Goal: Task Accomplishment & Management: Manage account settings

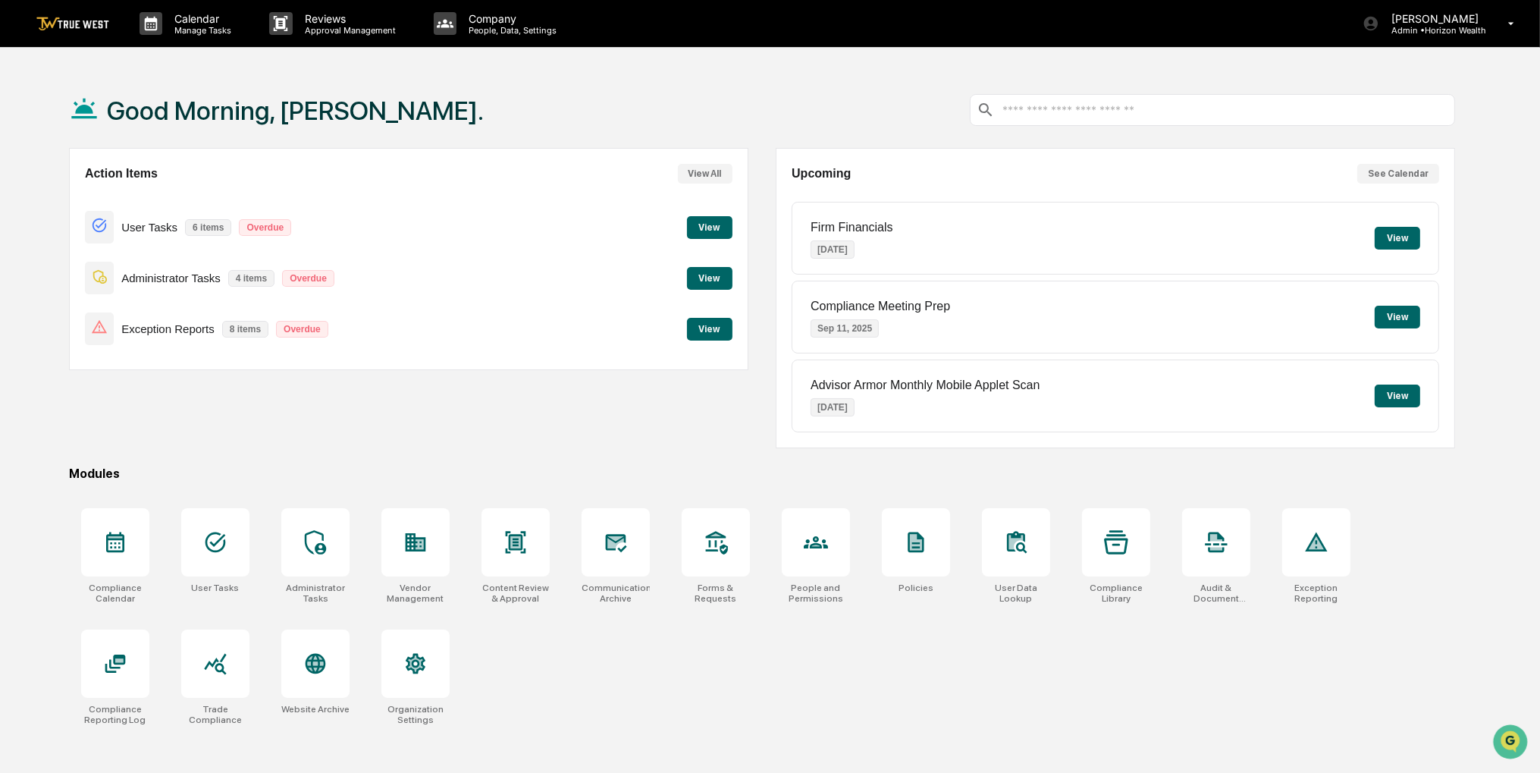
drag, startPoint x: 488, startPoint y: 455, endPoint x: 410, endPoint y: 466, distance: 79.7
click at [410, 466] on div "Modules" at bounding box center [762, 473] width 1386 height 14
click at [704, 328] on button "View" at bounding box center [710, 329] width 46 height 23
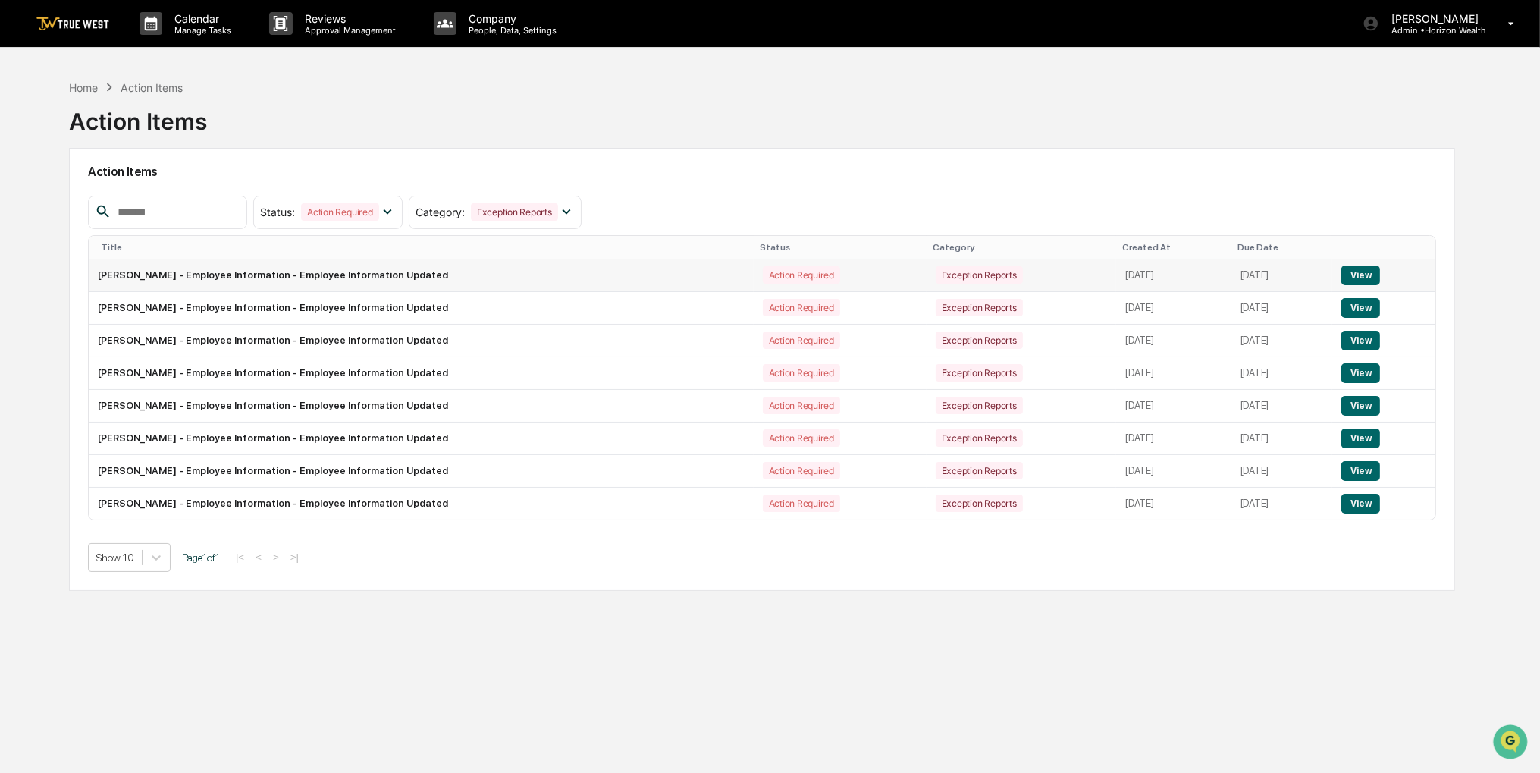
click at [1355, 273] on button "View" at bounding box center [1361, 275] width 39 height 20
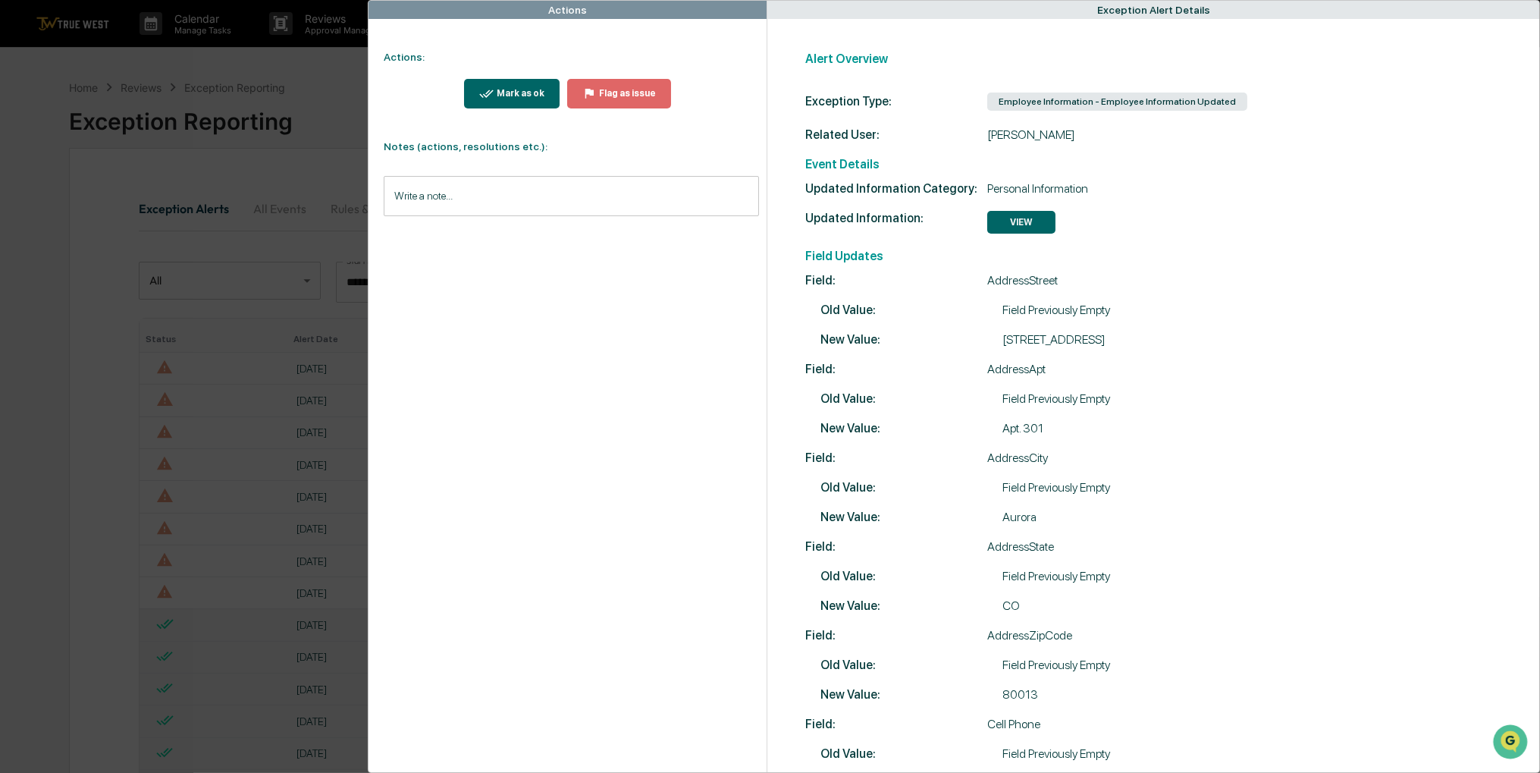
click at [531, 100] on button "Mark as ok" at bounding box center [512, 94] width 96 height 30
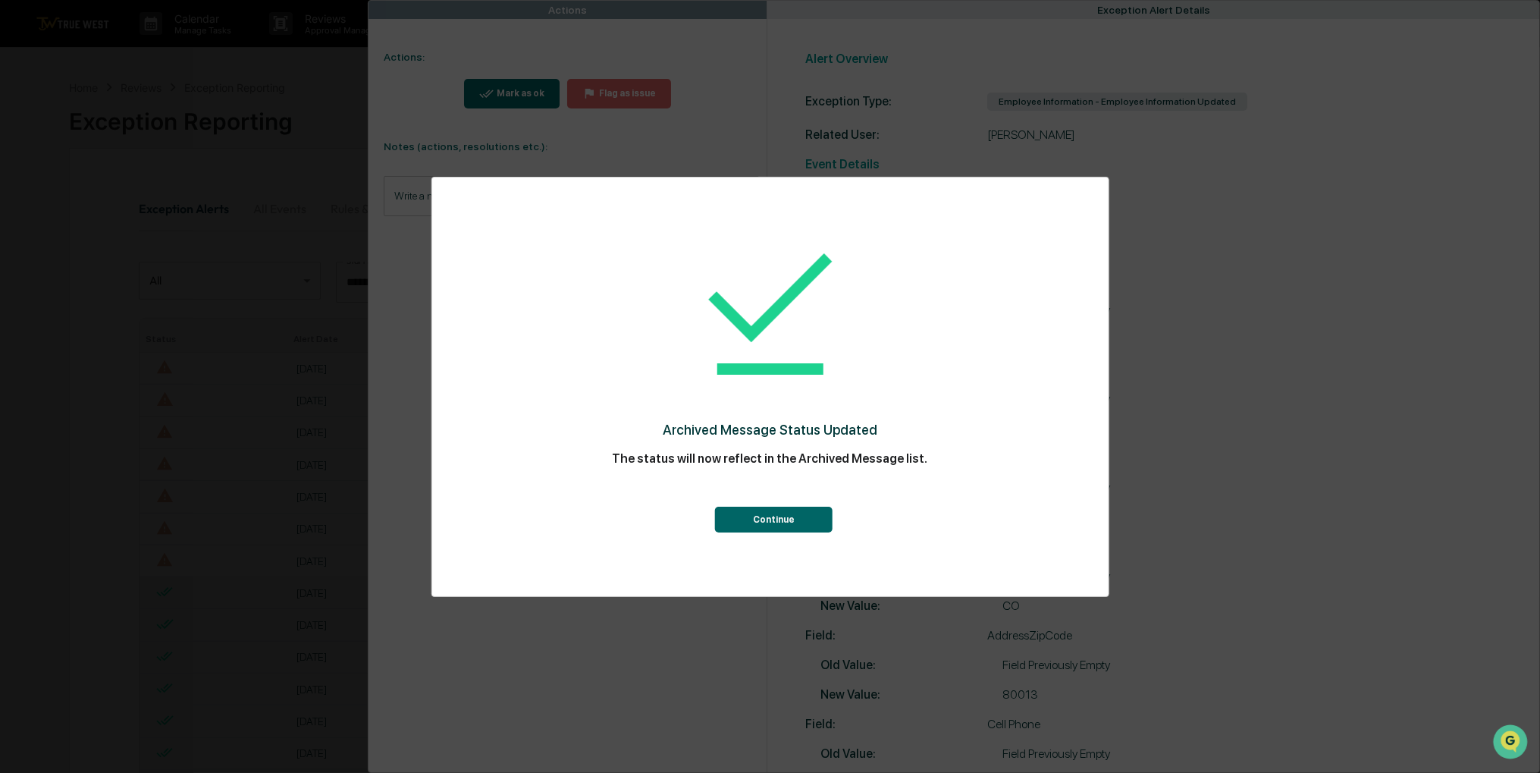
click at [771, 520] on button "Continue" at bounding box center [774, 520] width 118 height 26
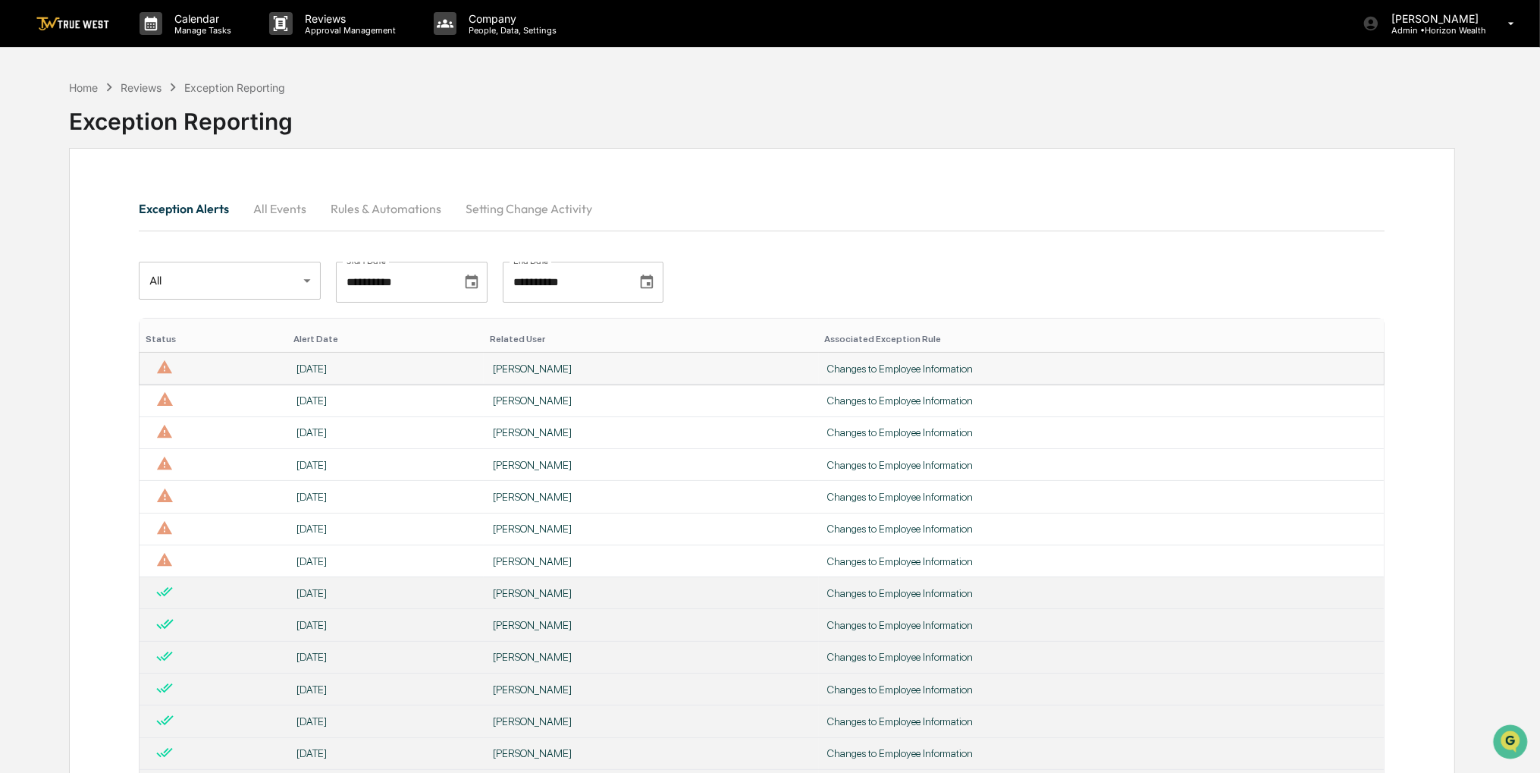
click at [507, 366] on div "[PERSON_NAME]" at bounding box center [651, 369] width 317 height 12
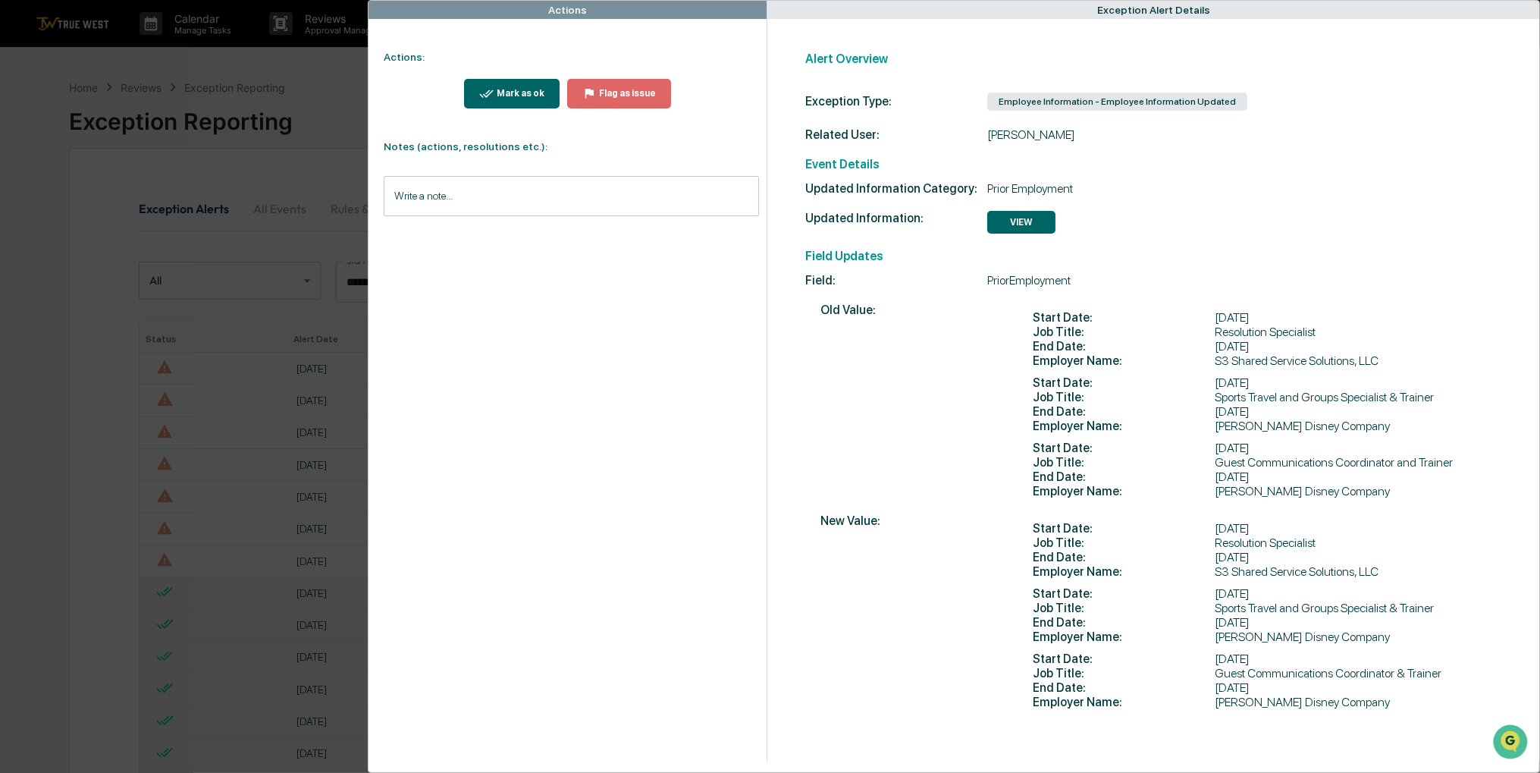
click at [499, 102] on button "Mark as ok" at bounding box center [512, 94] width 96 height 30
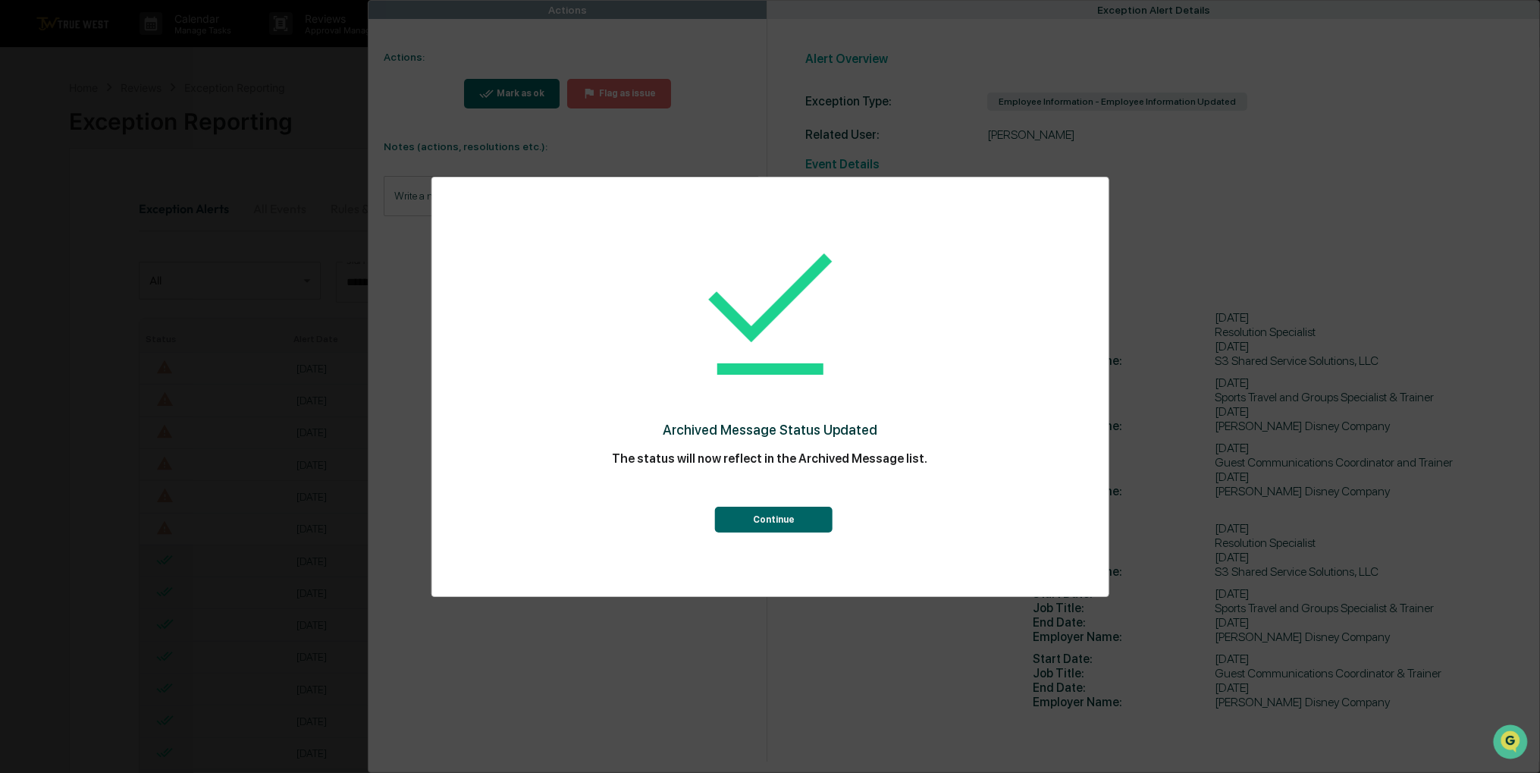
click at [777, 519] on button "Continue" at bounding box center [774, 520] width 118 height 26
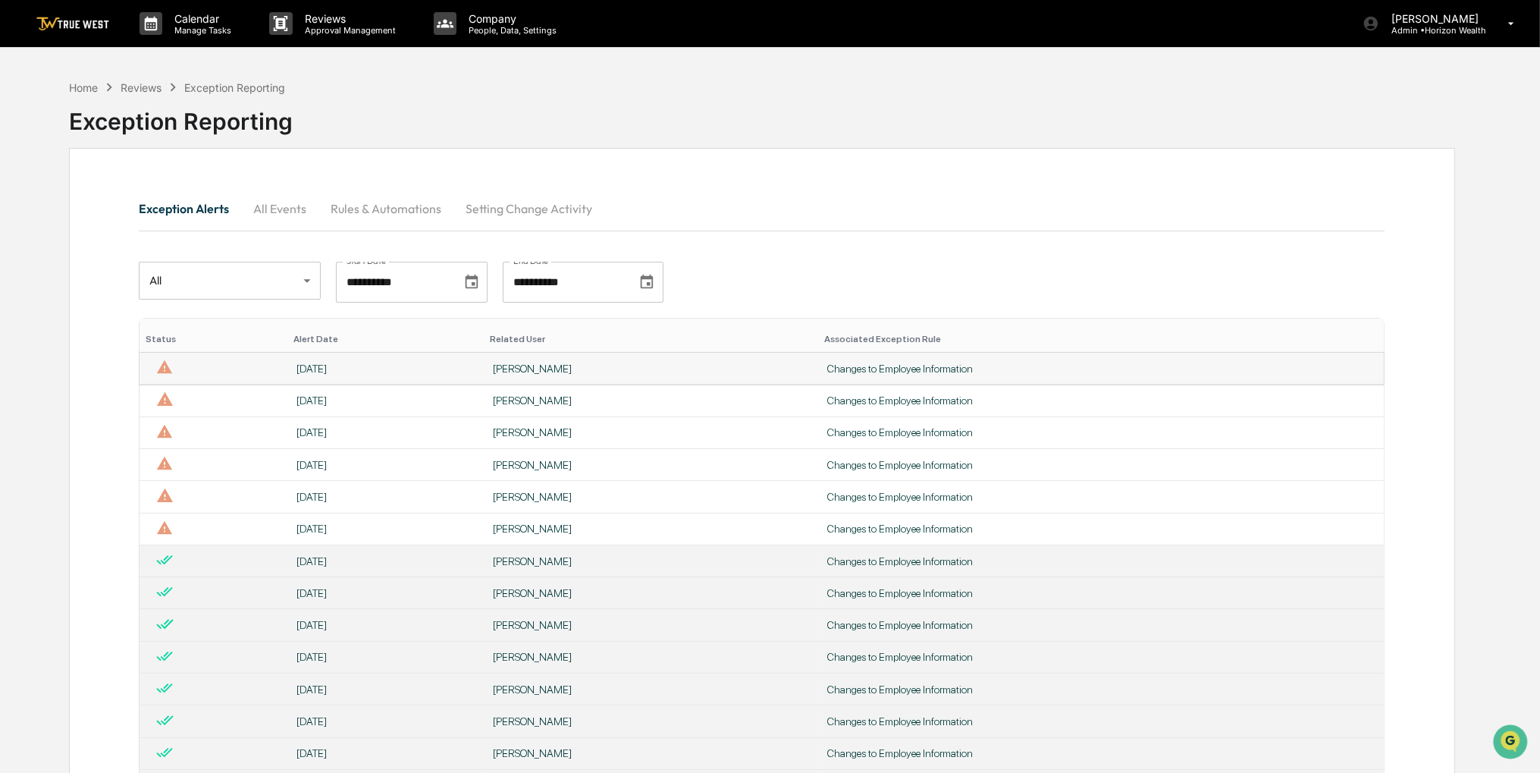
click at [556, 369] on div "[PERSON_NAME]" at bounding box center [651, 369] width 317 height 12
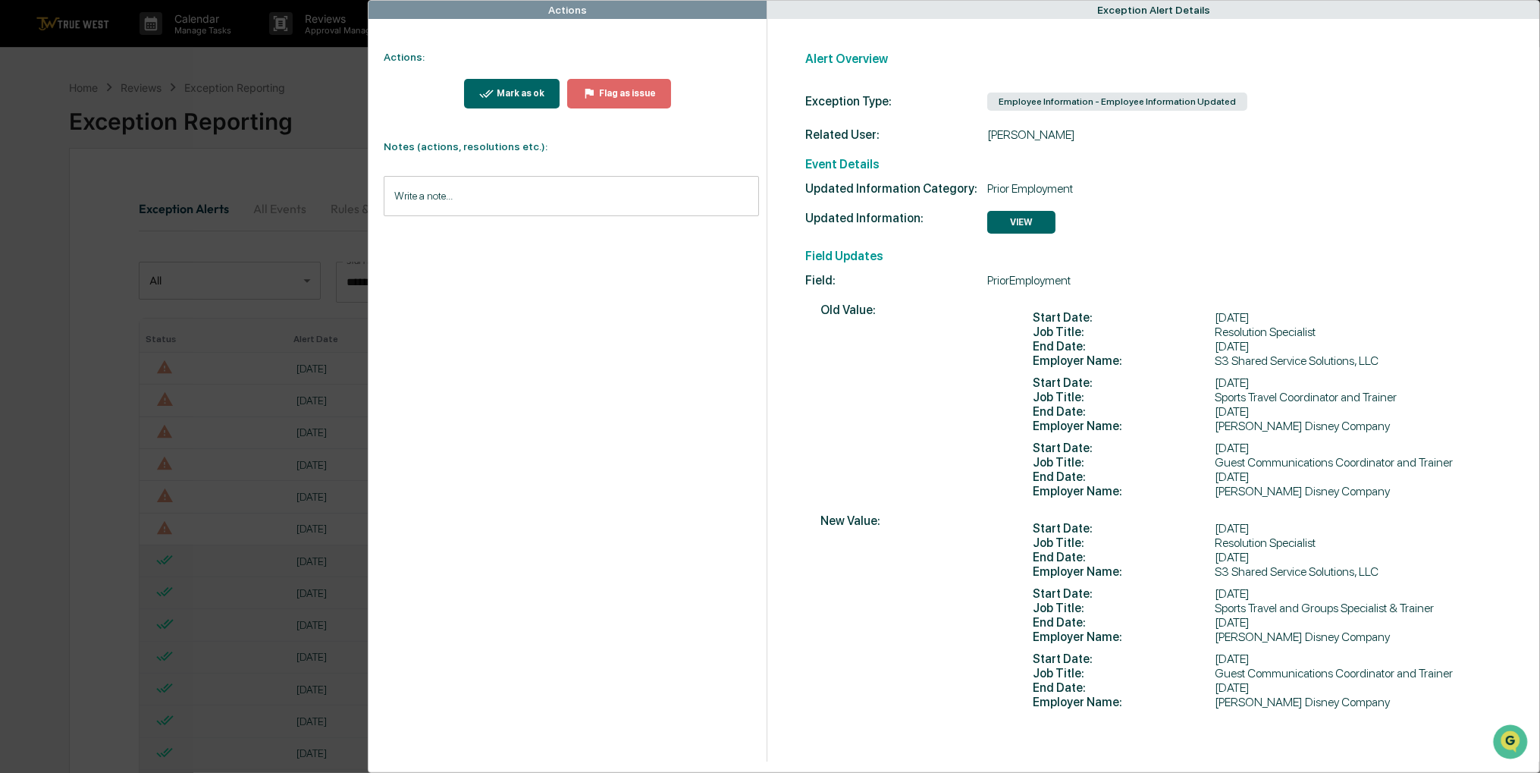
click at [489, 95] on icon "modal" at bounding box center [486, 93] width 14 height 14
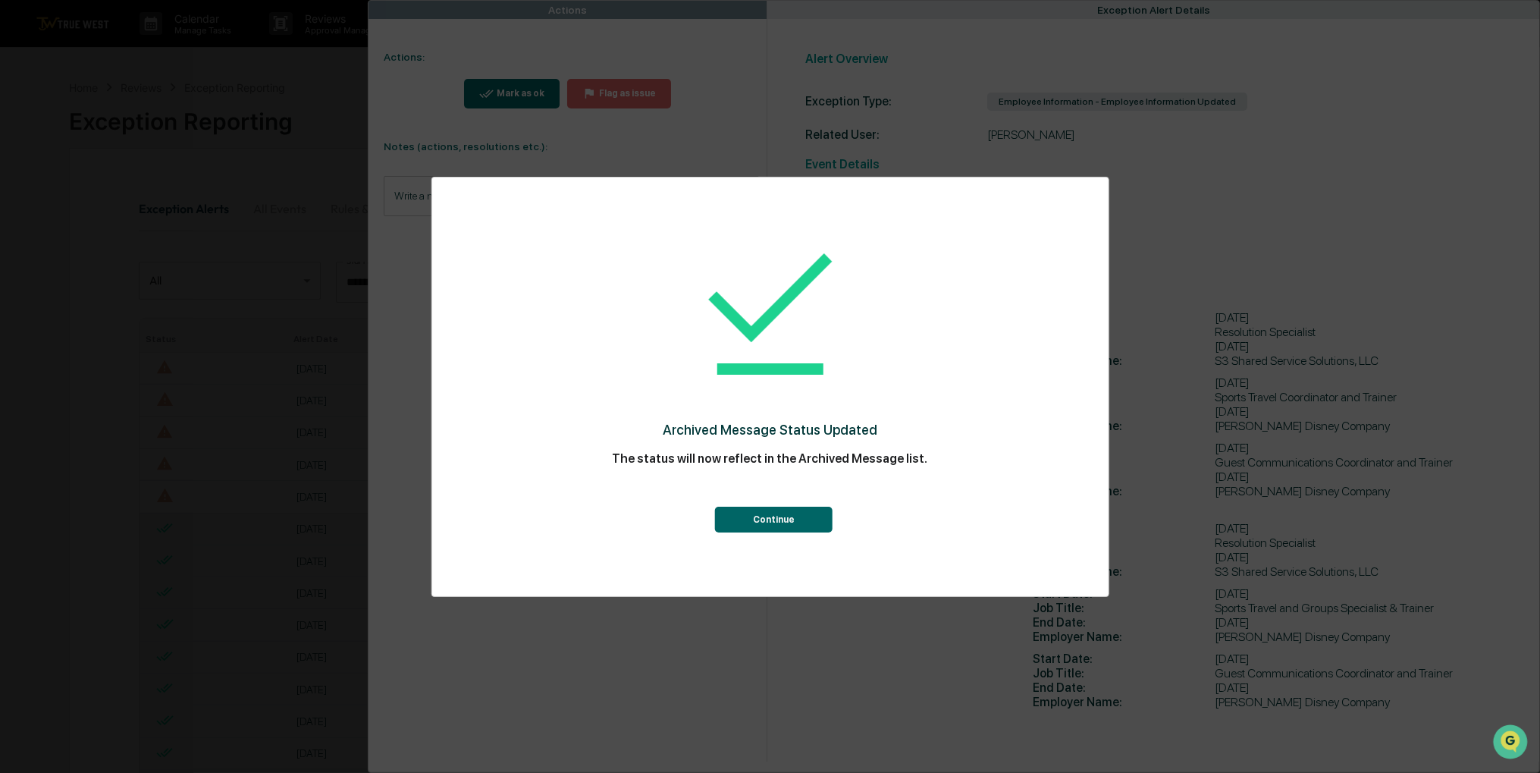
click at [790, 515] on button "Continue" at bounding box center [774, 520] width 118 height 26
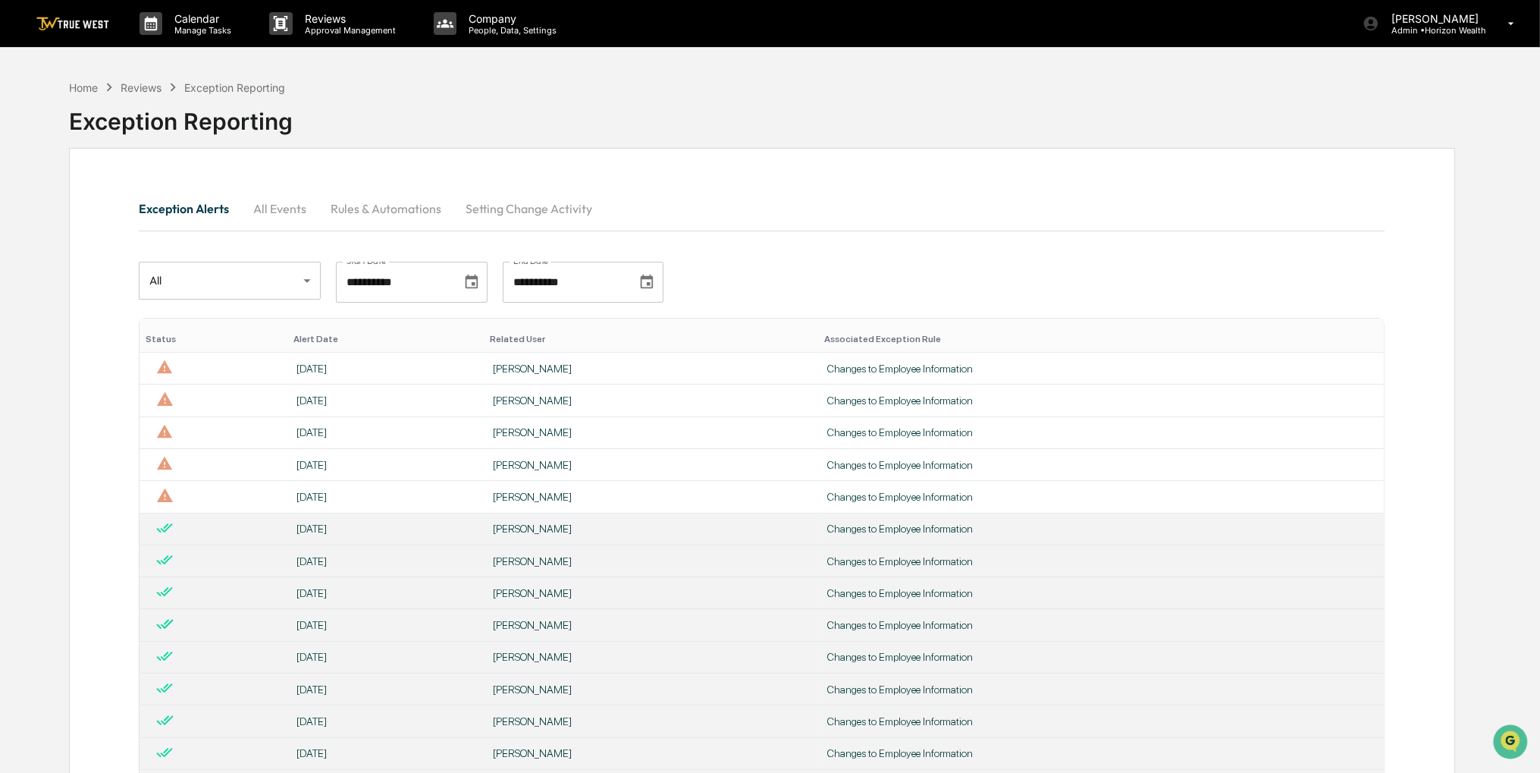
drag, startPoint x: 794, startPoint y: 185, endPoint x: 786, endPoint y: 188, distance: 8.9
click at [663, 363] on div "[PERSON_NAME]" at bounding box center [651, 369] width 317 height 12
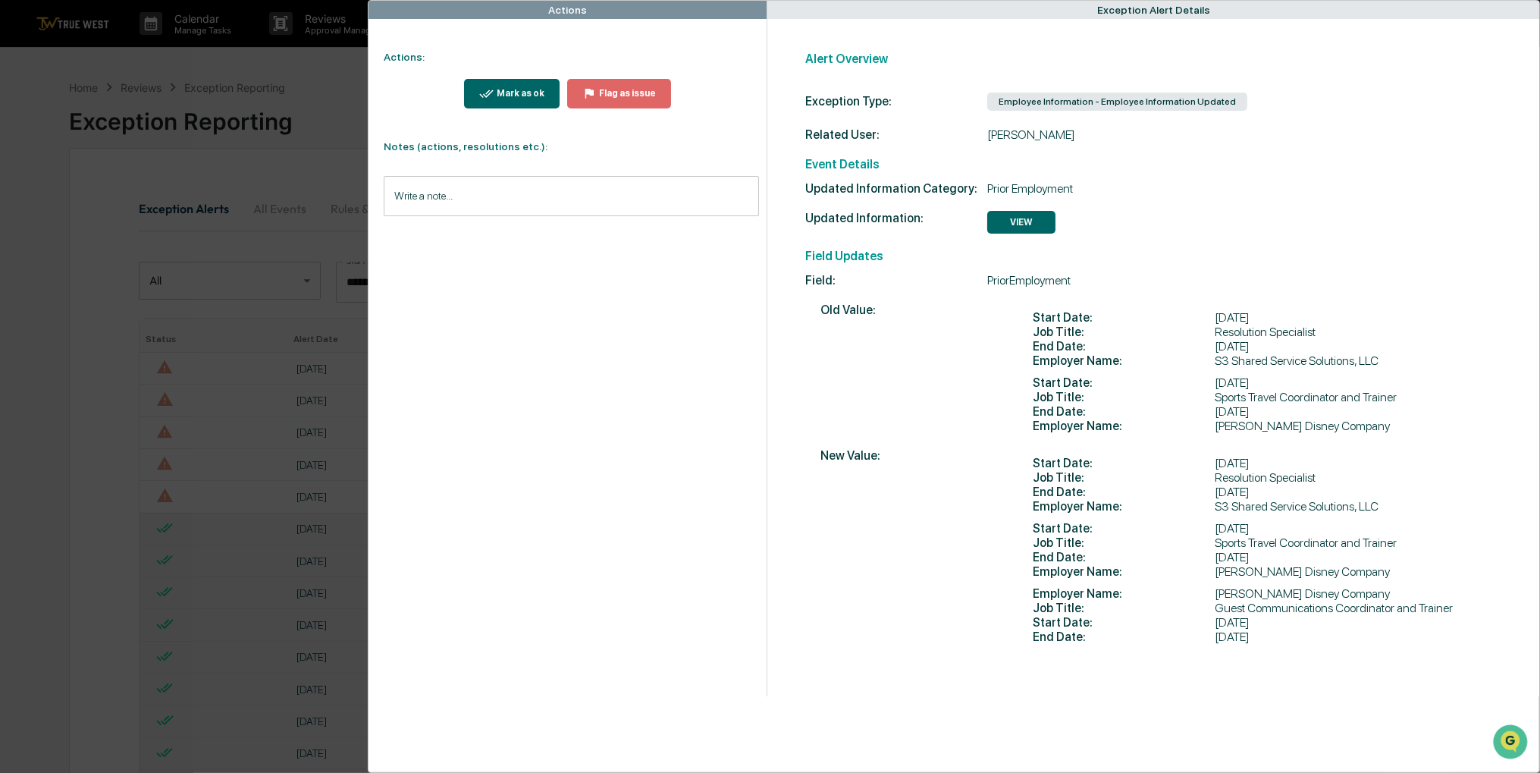
click at [509, 75] on div "Mark as ok Flag as issue" at bounding box center [564, 94] width 391 height 60
click at [540, 96] on div "Mark as ok" at bounding box center [519, 93] width 51 height 11
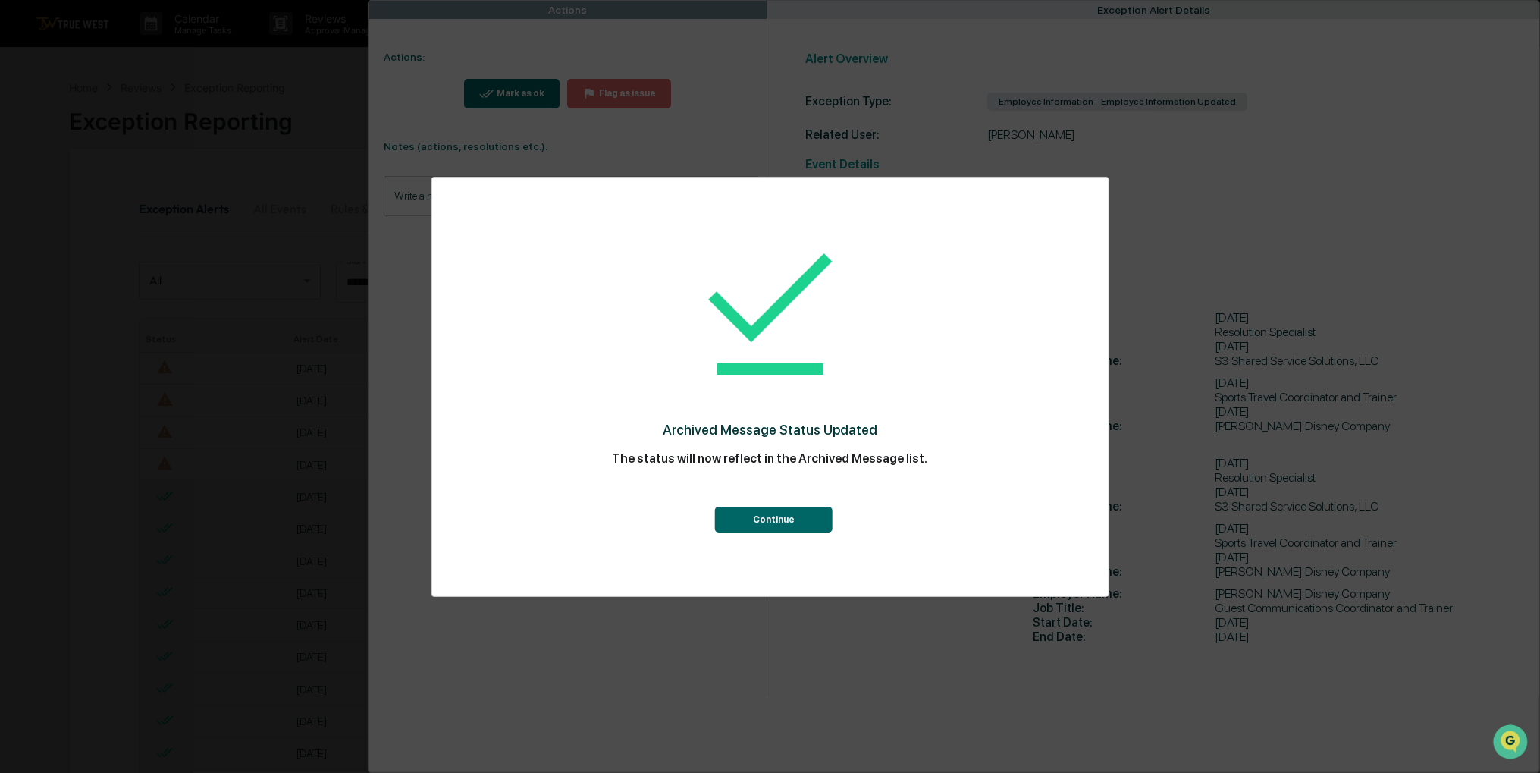
click at [768, 531] on button "Continue" at bounding box center [774, 520] width 118 height 26
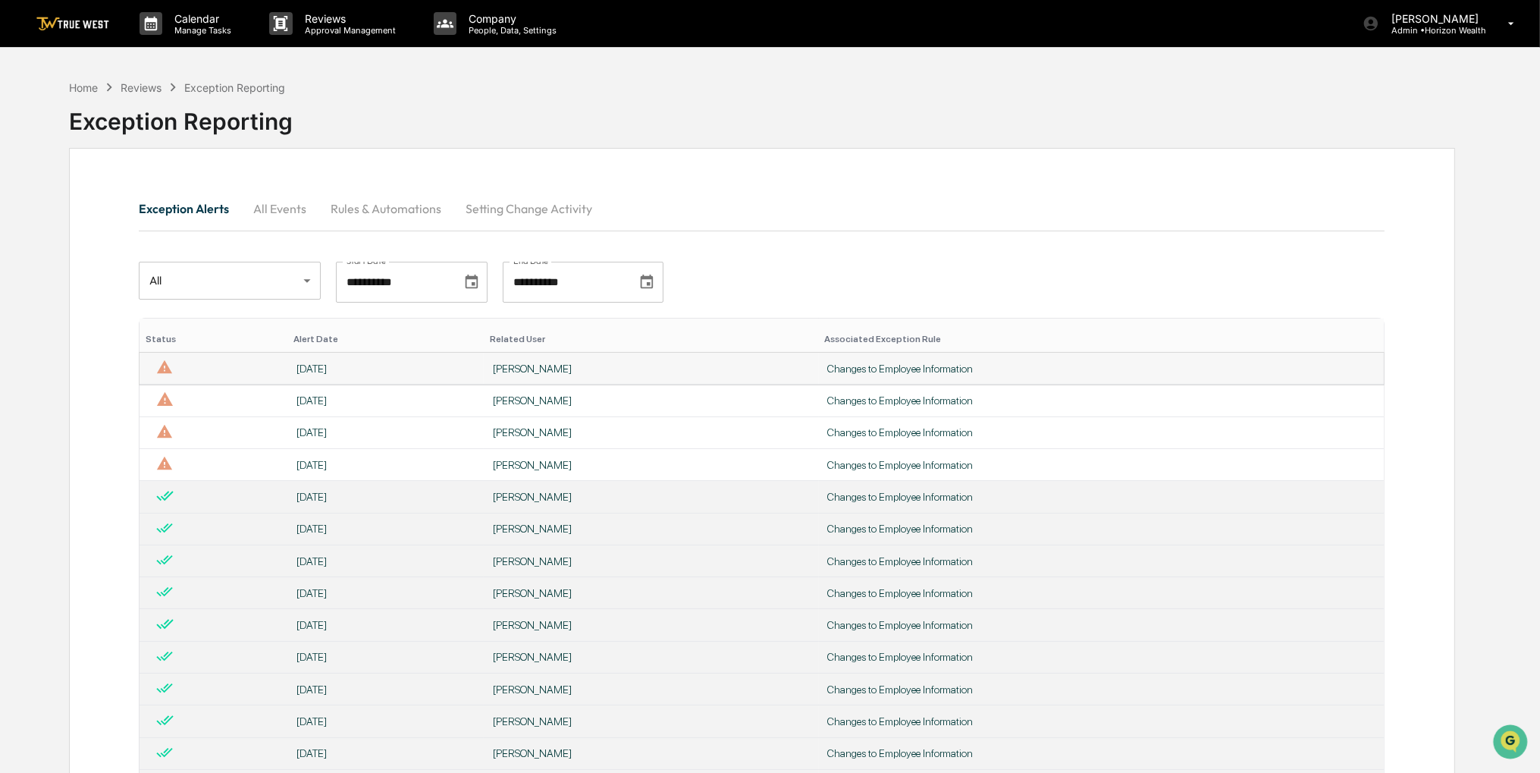
click at [727, 372] on div "[PERSON_NAME]" at bounding box center [651, 369] width 317 height 12
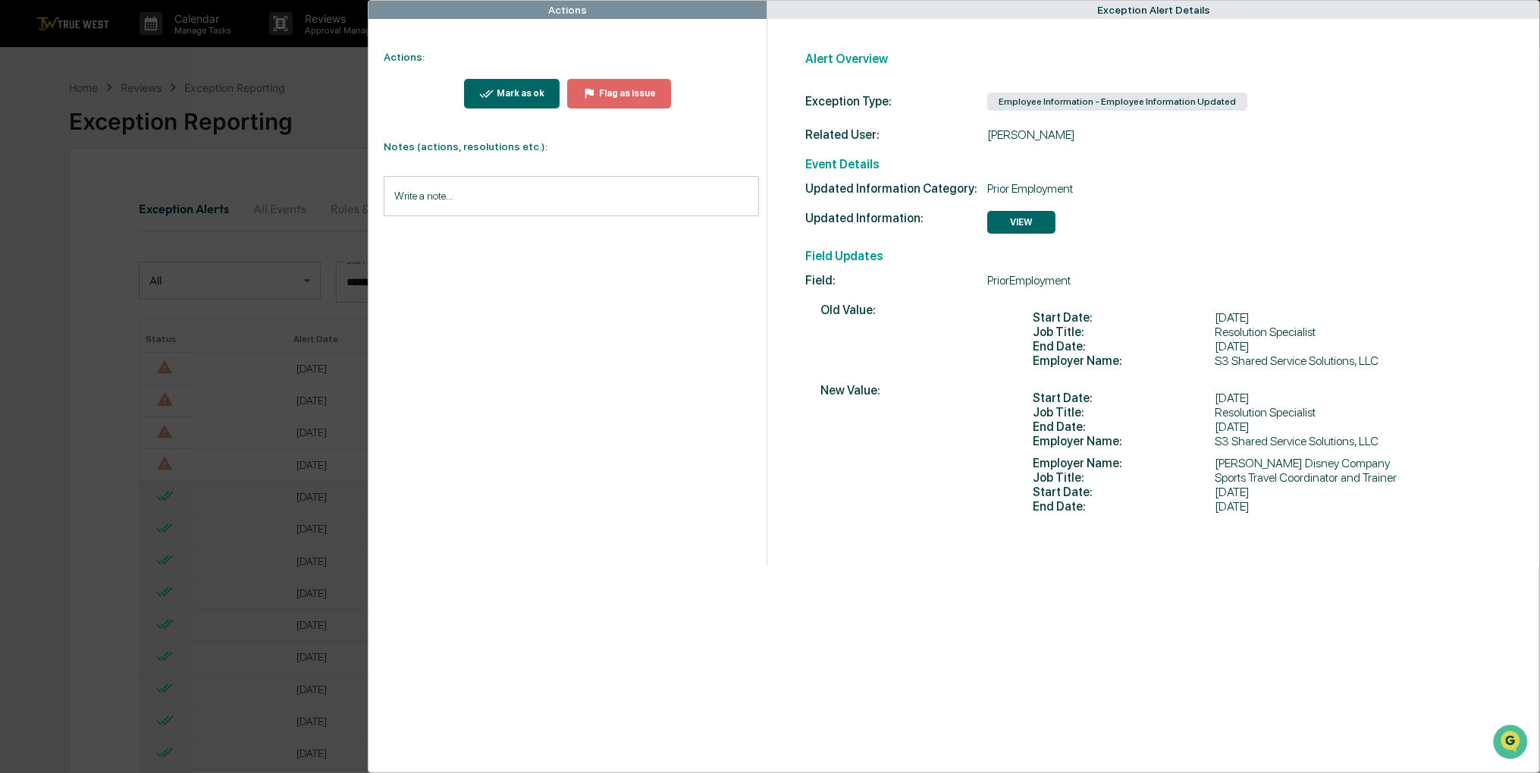
click at [496, 99] on div "Mark as ok" at bounding box center [511, 93] width 65 height 14
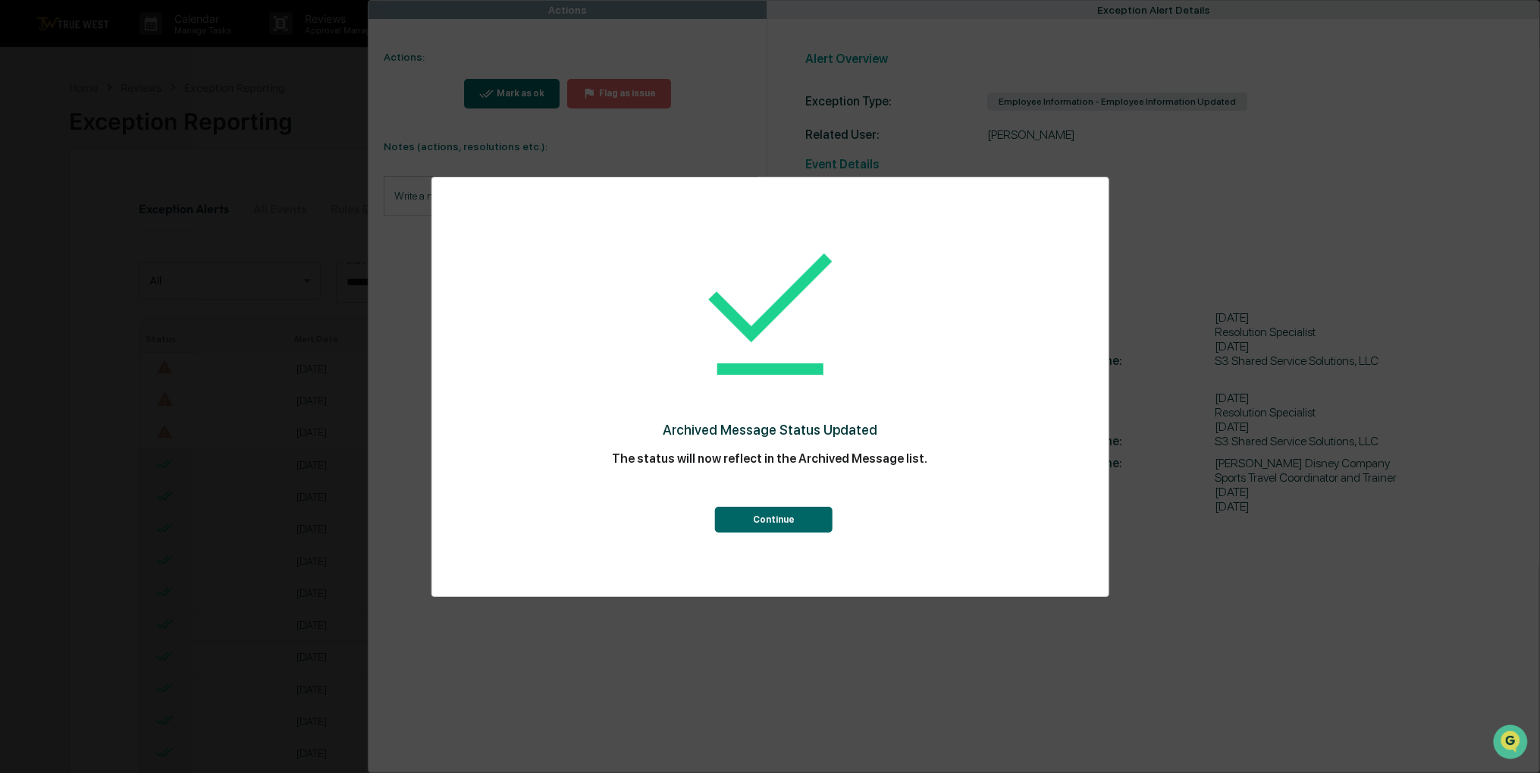
click at [807, 507] on button "Continue" at bounding box center [774, 520] width 118 height 26
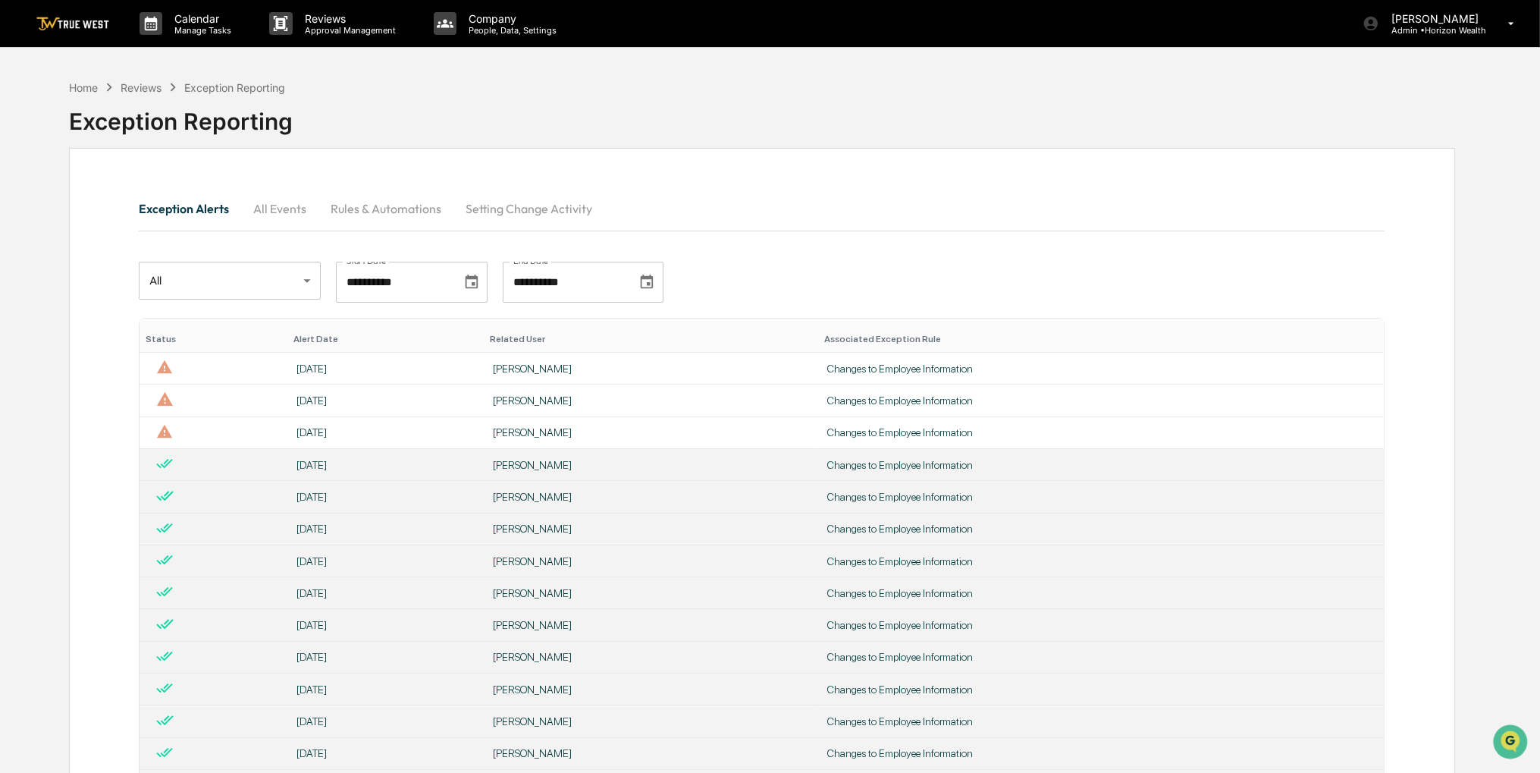
click at [685, 357] on td "[PERSON_NAME]" at bounding box center [651, 369] width 335 height 32
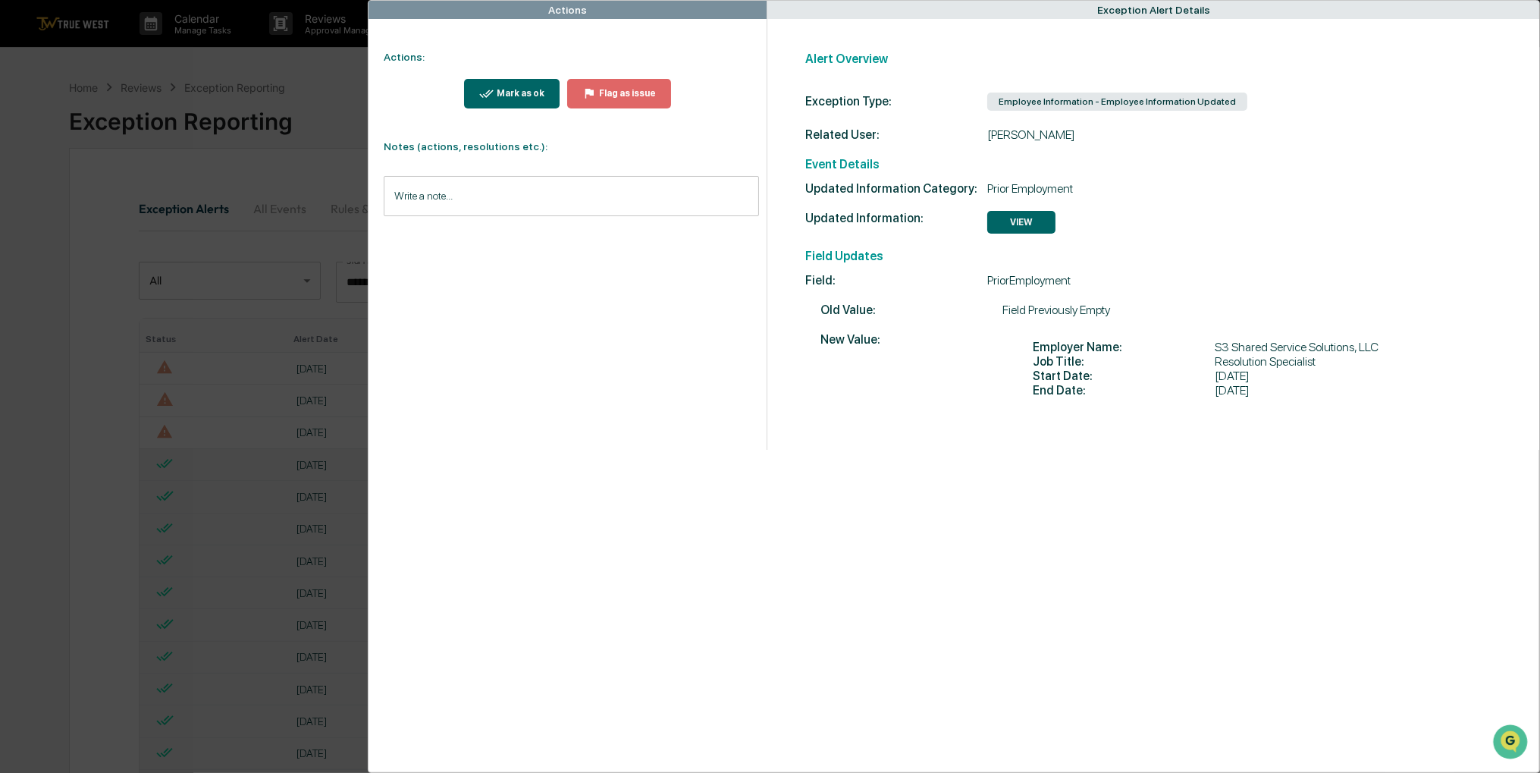
drag, startPoint x: 551, startPoint y: 93, endPoint x: 531, endPoint y: 93, distance: 19.7
click at [531, 93] on div "Mark as ok" at bounding box center [519, 93] width 51 height 11
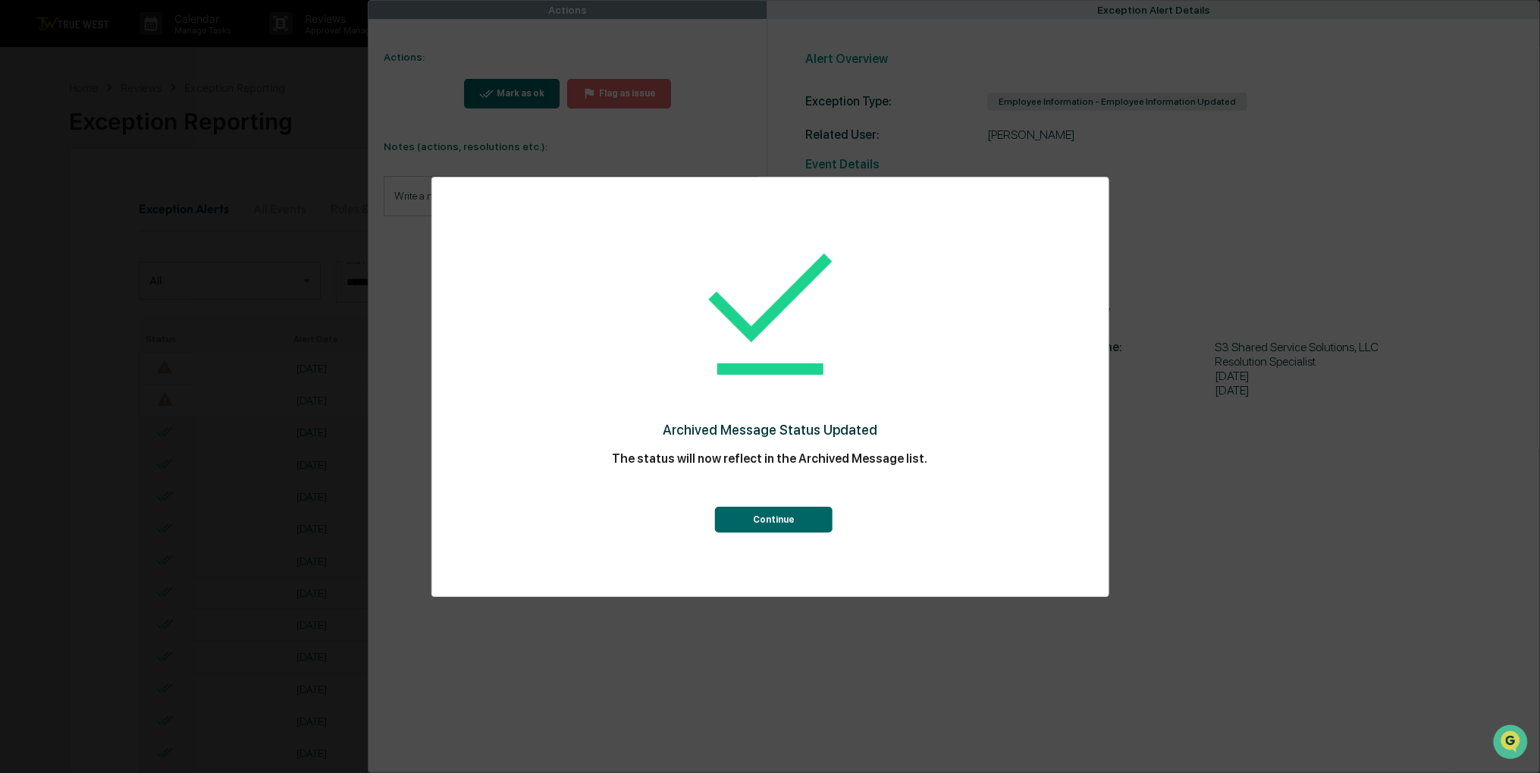
click at [776, 525] on button "Continue" at bounding box center [774, 520] width 118 height 26
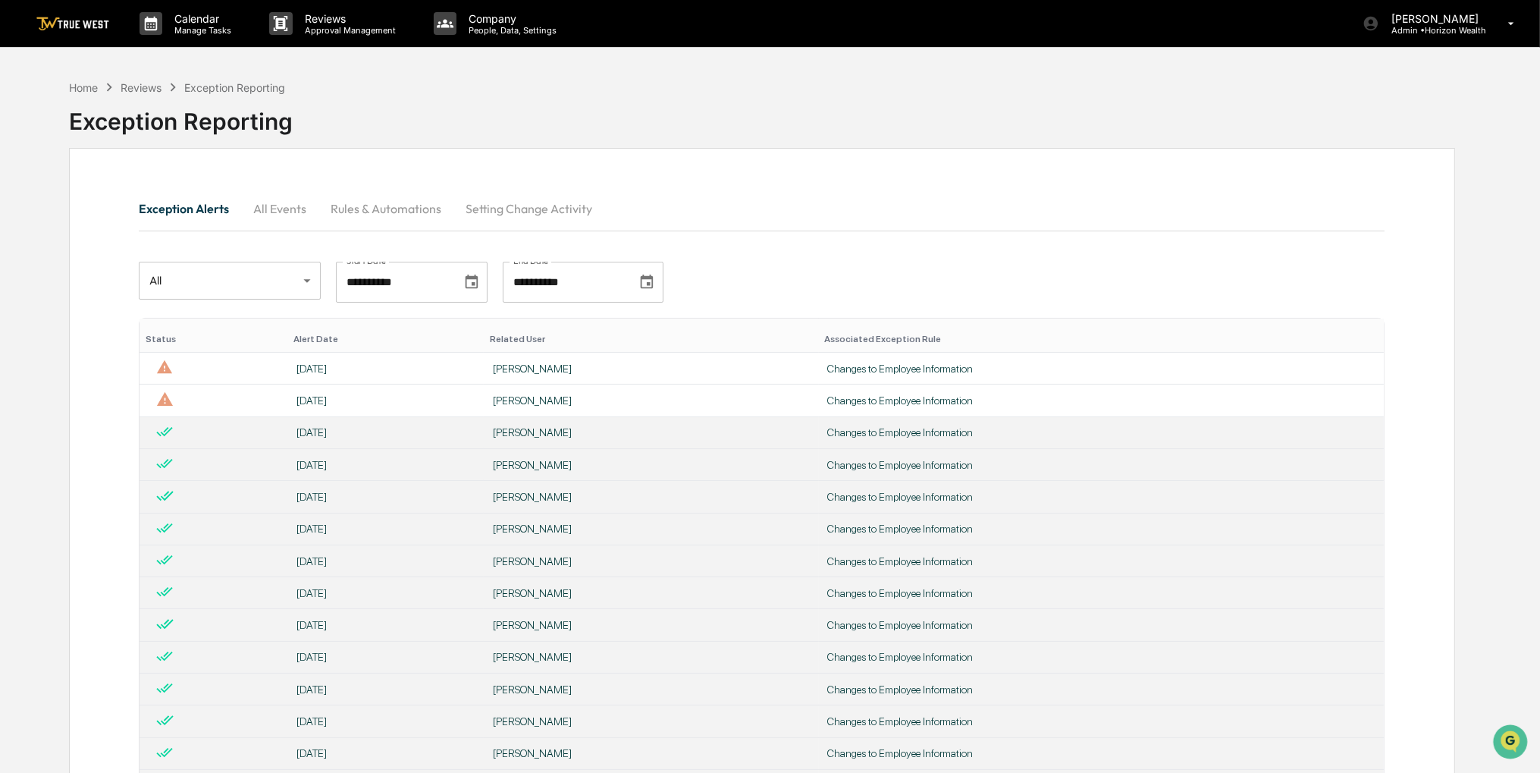
drag, startPoint x: 798, startPoint y: 95, endPoint x: 766, endPoint y: 108, distance: 34.7
click at [762, 101] on div "Exception Reporting" at bounding box center [762, 115] width 1386 height 39
click at [799, 108] on div "Exception Reporting" at bounding box center [762, 115] width 1386 height 39
click at [799, 105] on div "Exception Reporting" at bounding box center [762, 115] width 1386 height 39
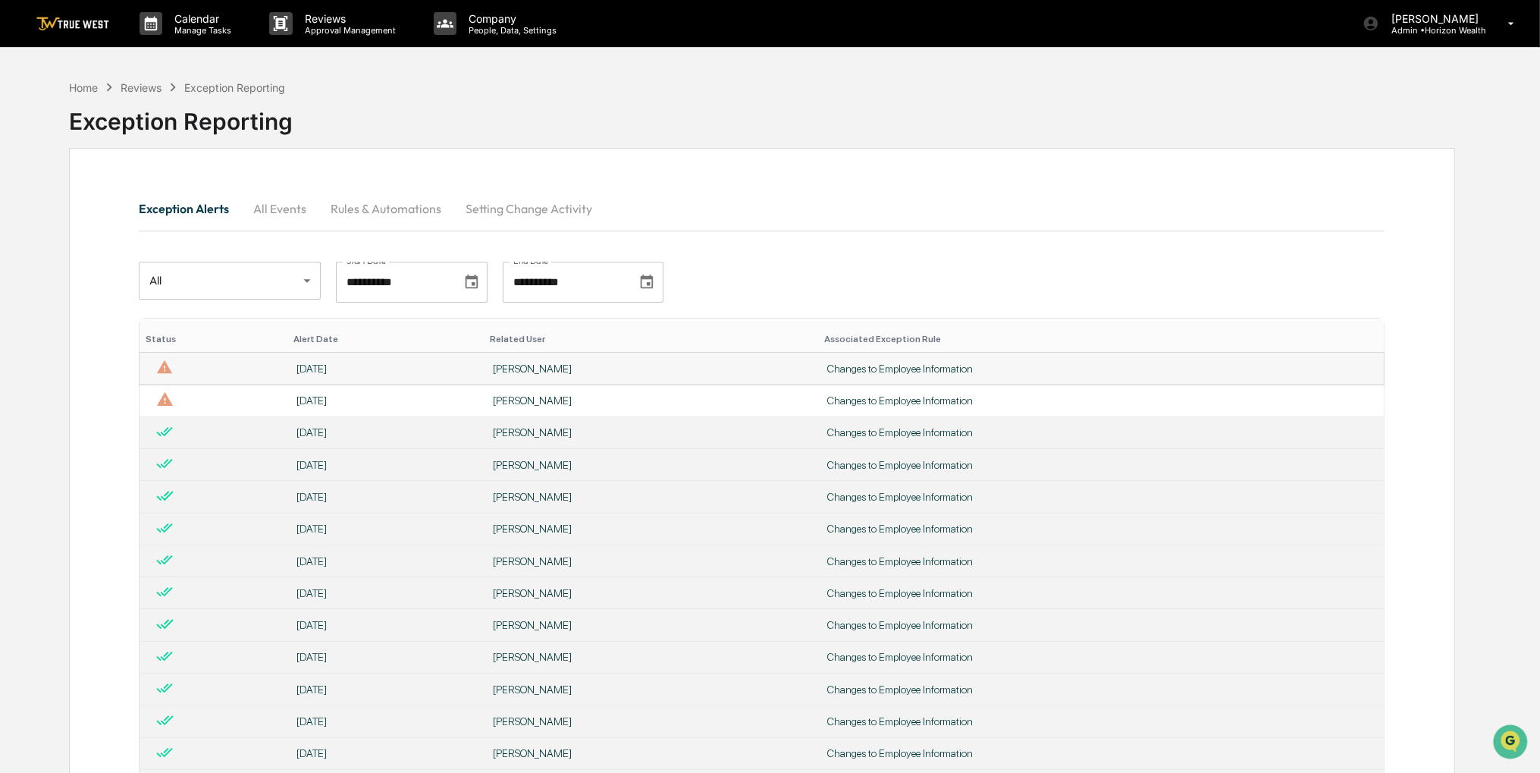
click at [470, 372] on div "[DATE]" at bounding box center [386, 369] width 178 height 12
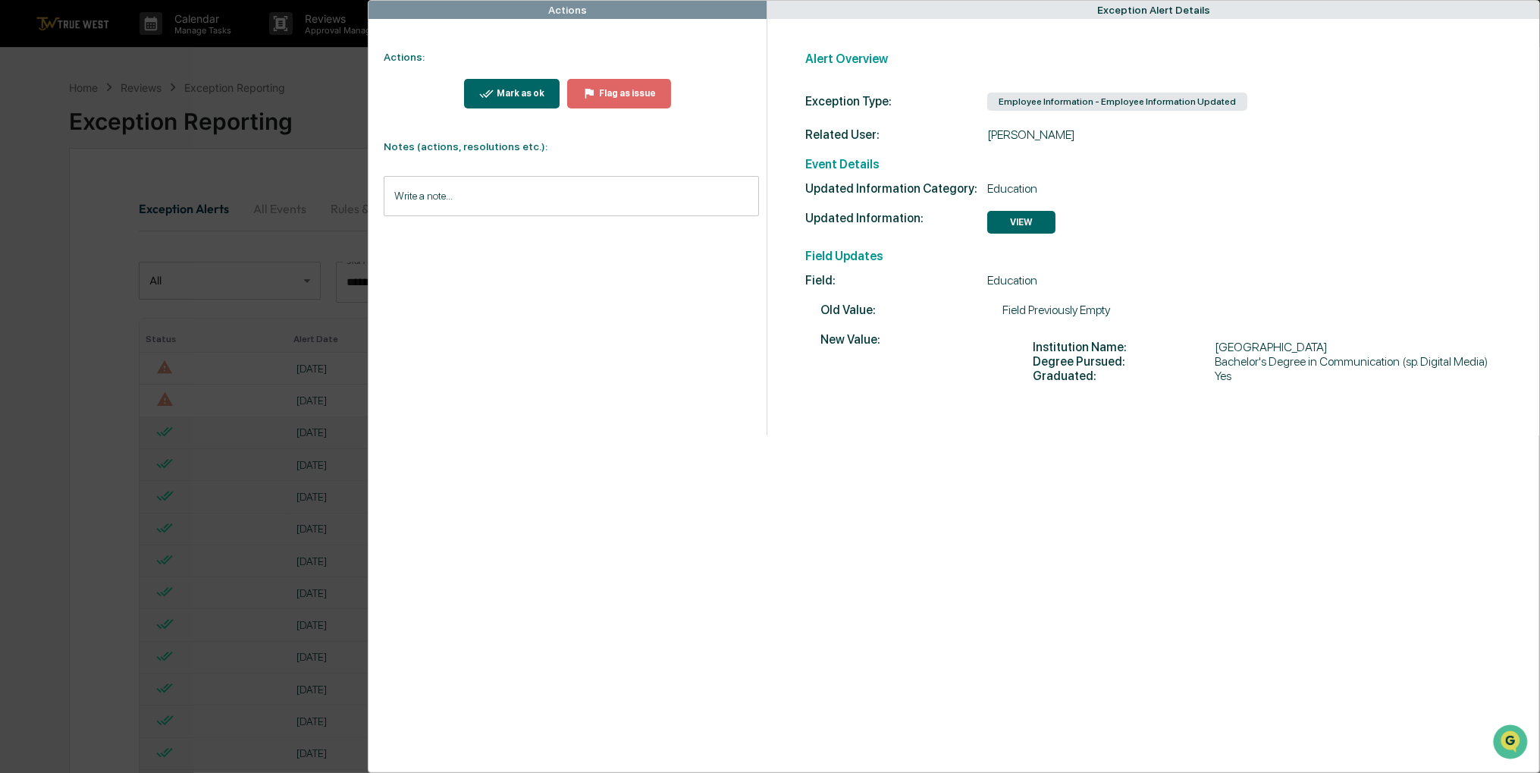
click at [537, 104] on button "Mark as ok" at bounding box center [512, 94] width 96 height 30
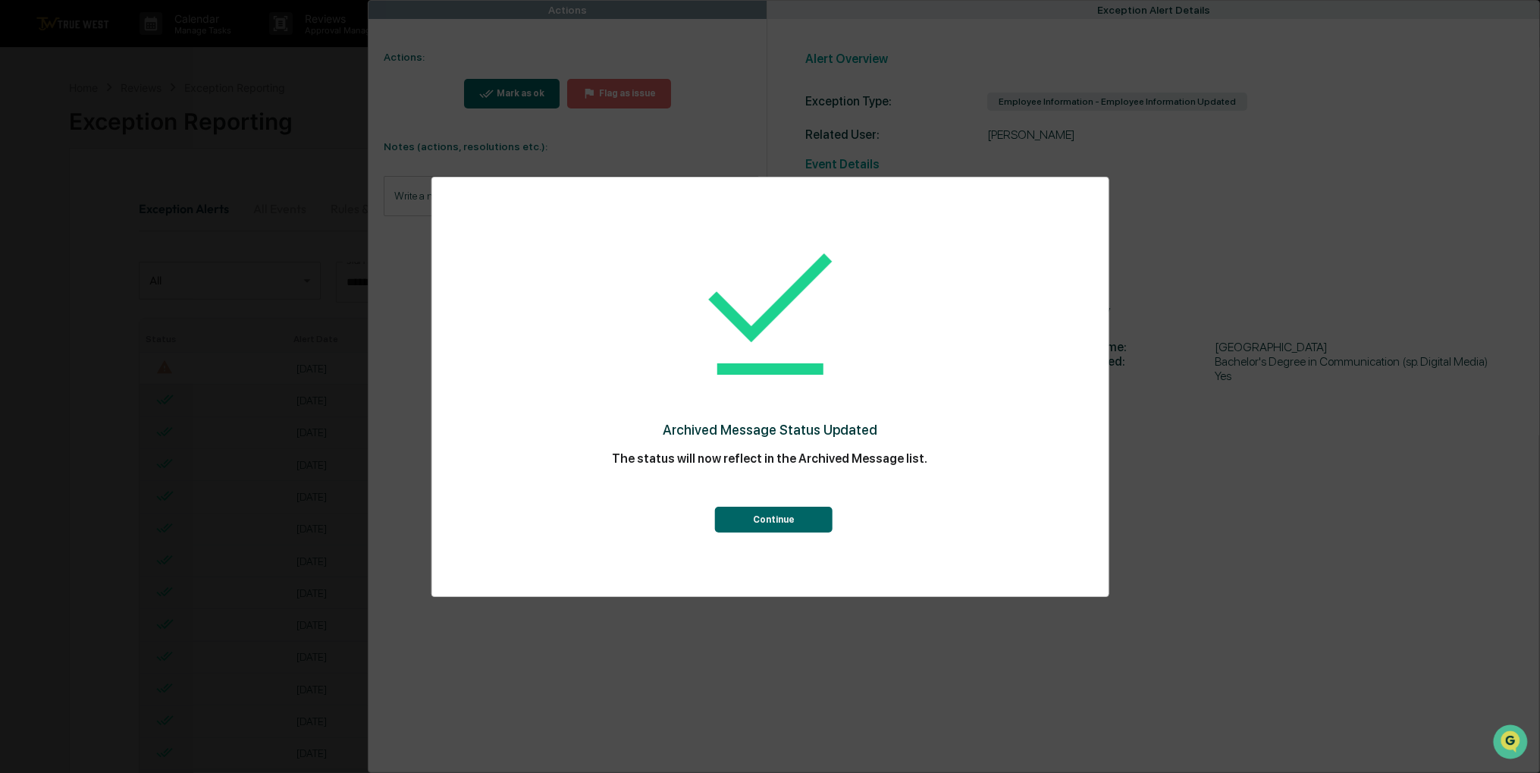
click at [774, 529] on button "Continue" at bounding box center [774, 520] width 118 height 26
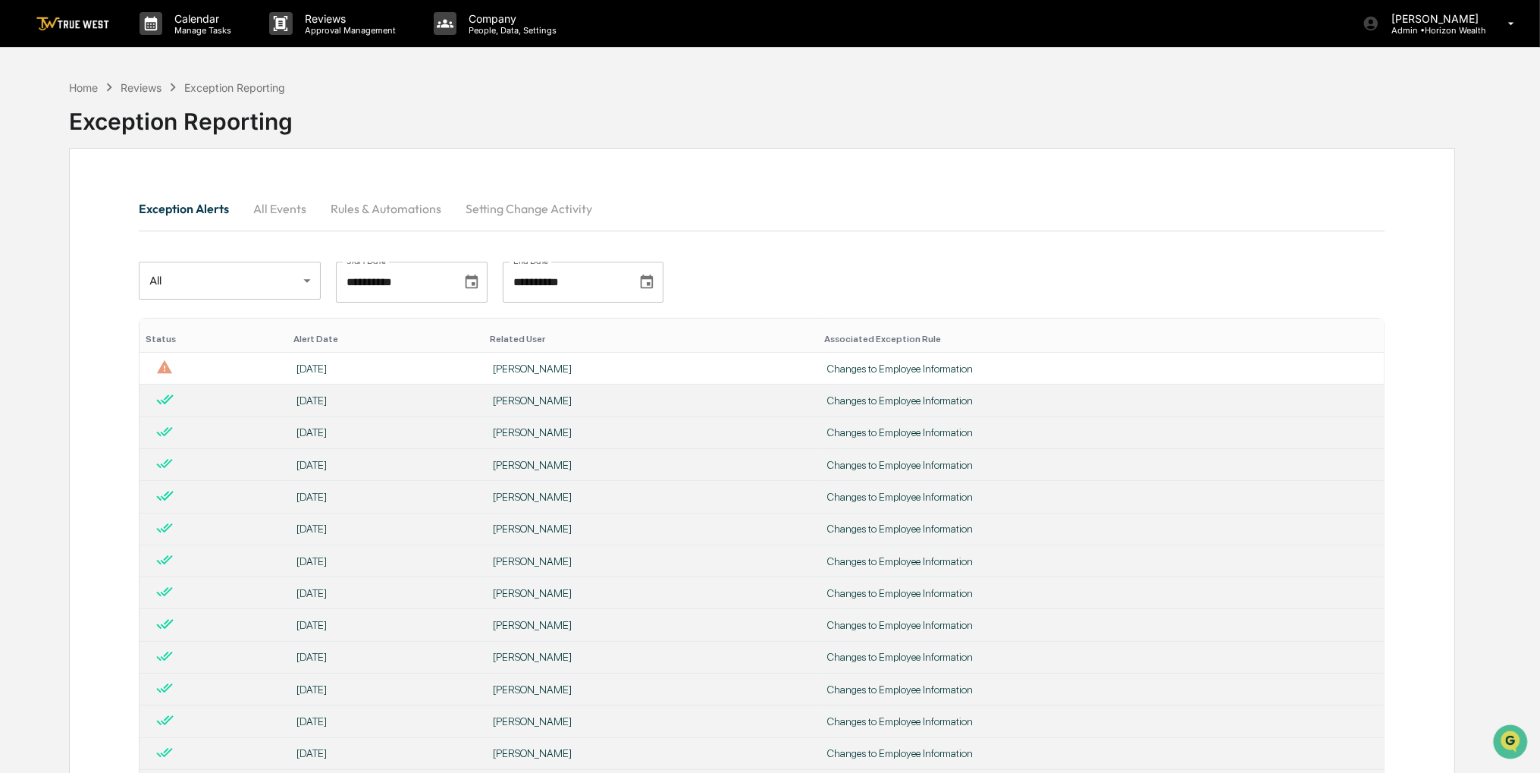
drag, startPoint x: 819, startPoint y: 93, endPoint x: 801, endPoint y: 99, distance: 19.0
click at [801, 99] on div "Exception Reporting" at bounding box center [762, 115] width 1386 height 39
click at [668, 356] on td "[PERSON_NAME]" at bounding box center [651, 369] width 335 height 32
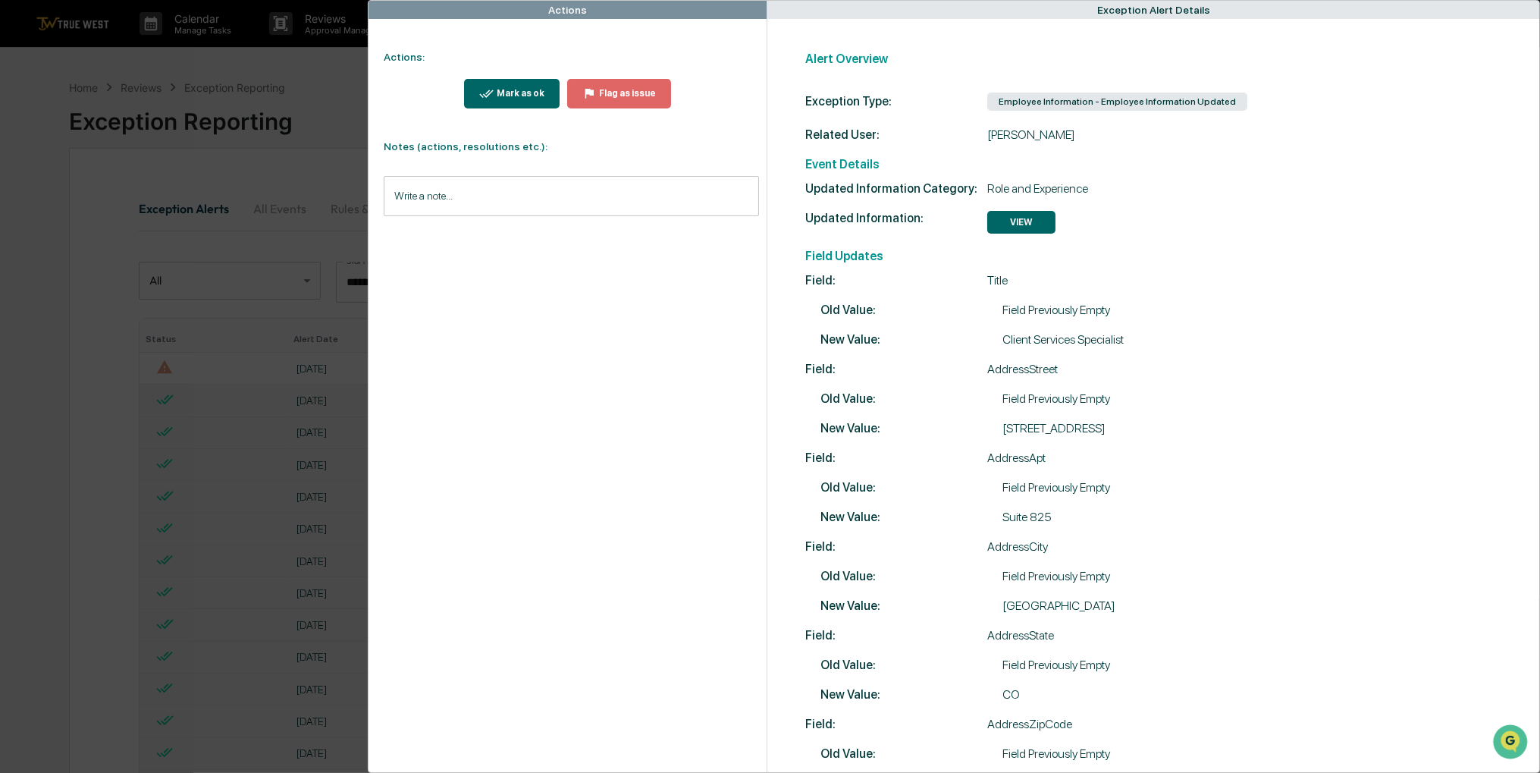
click at [473, 87] on button "Mark as ok" at bounding box center [512, 94] width 96 height 30
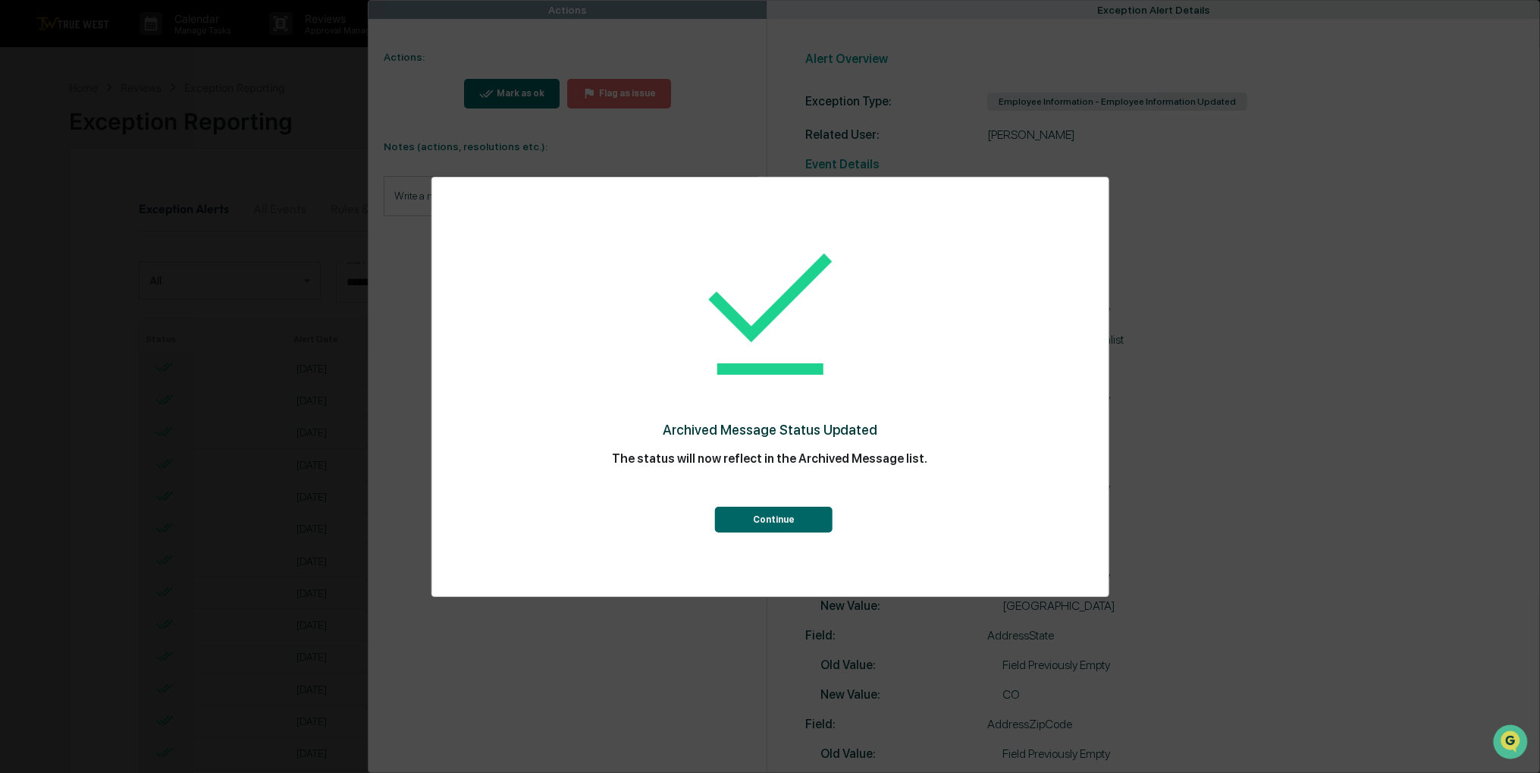
click at [813, 527] on button "Continue" at bounding box center [774, 520] width 118 height 26
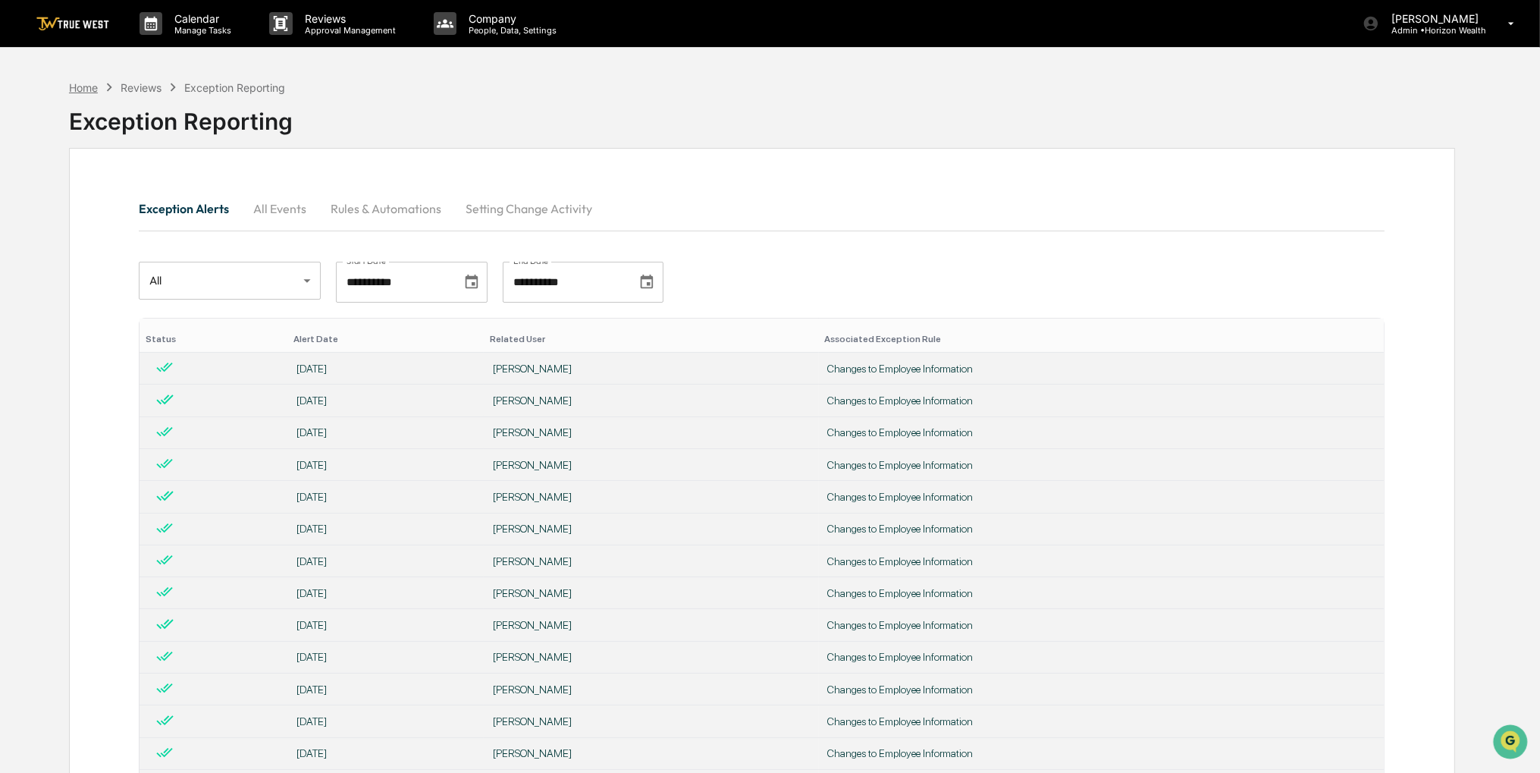
click at [84, 83] on div "Home" at bounding box center [83, 87] width 29 height 13
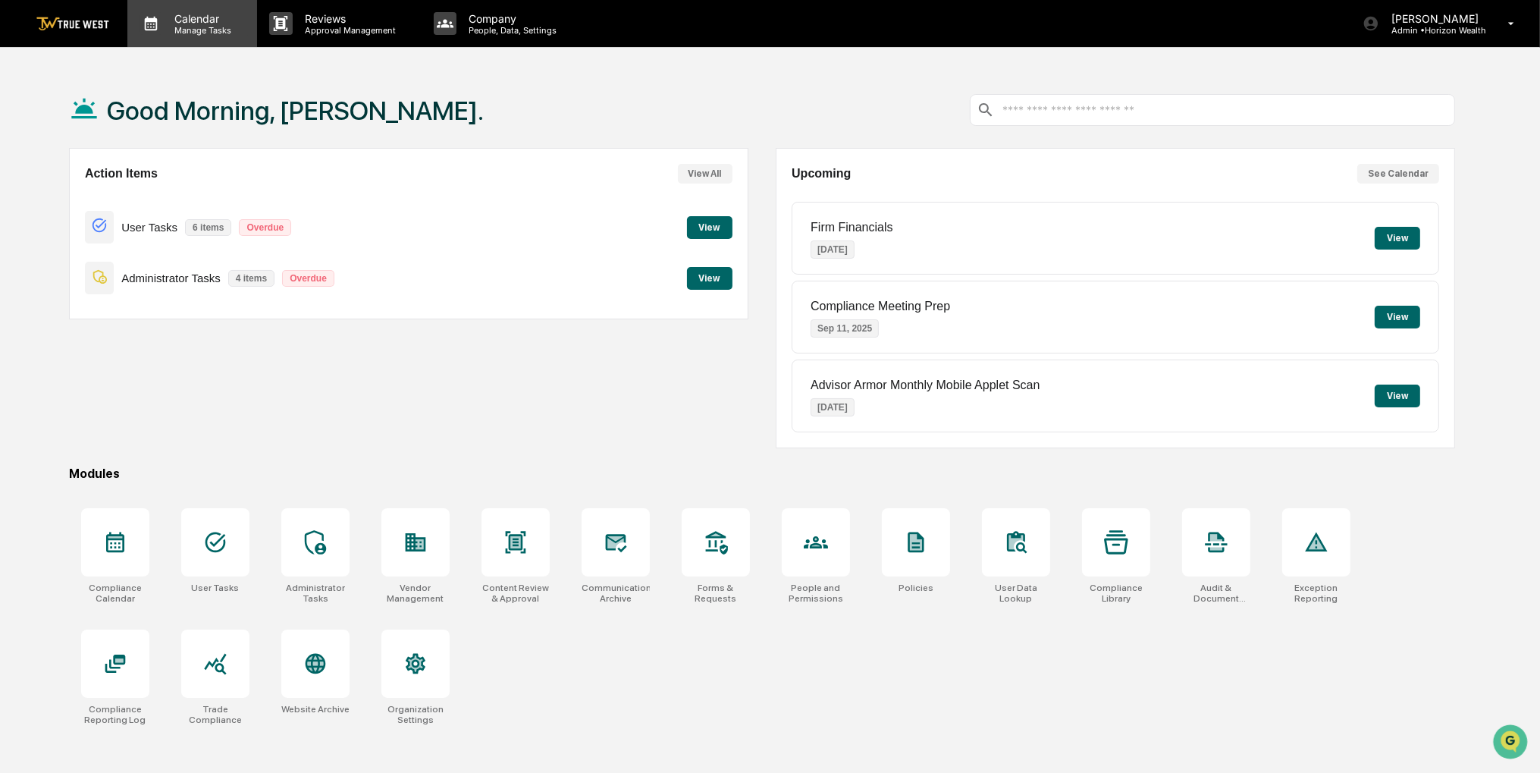
click at [191, 31] on p "Manage Tasks" at bounding box center [200, 30] width 77 height 11
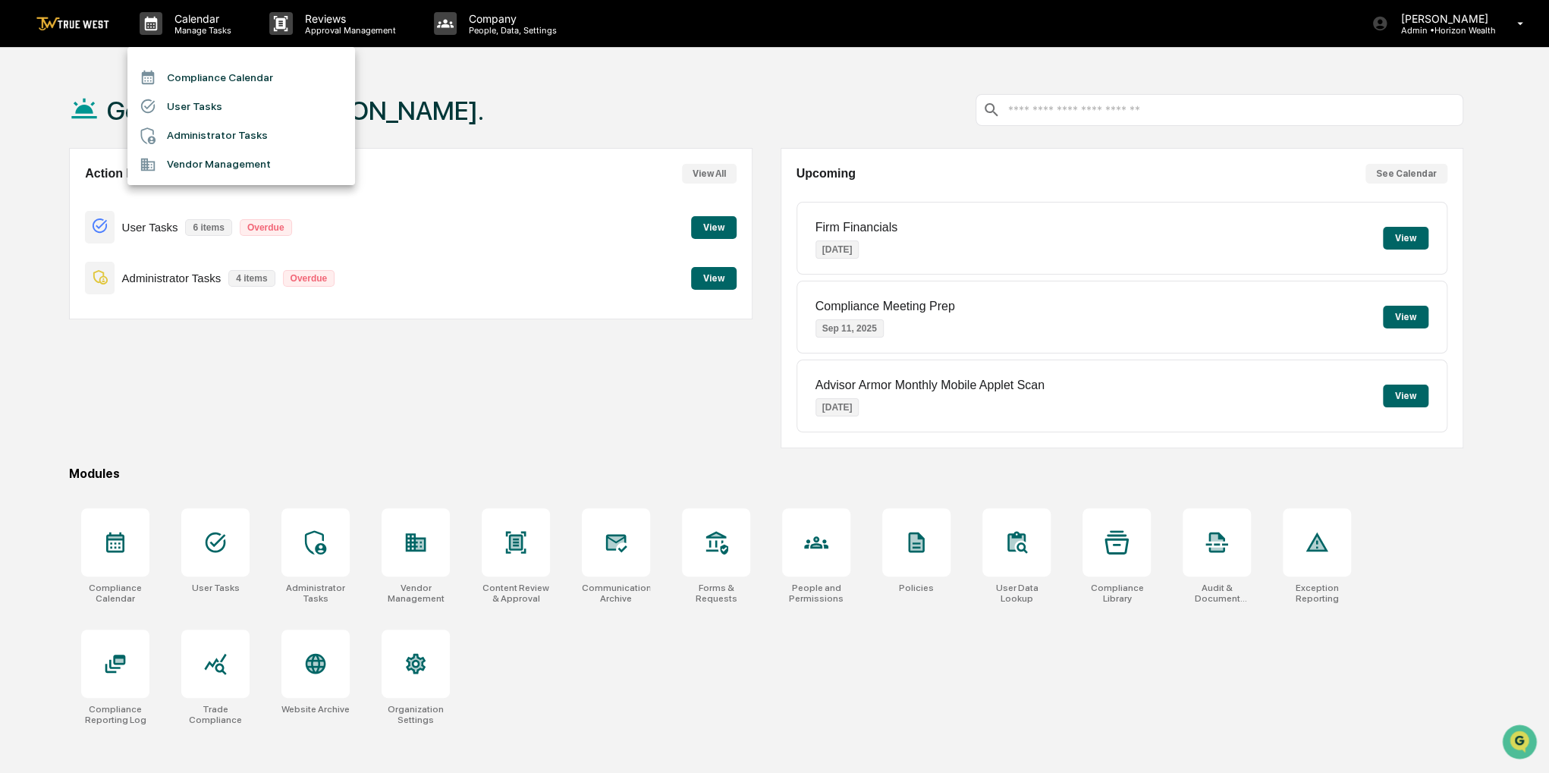
click at [218, 82] on li "Compliance Calendar" at bounding box center [241, 77] width 228 height 29
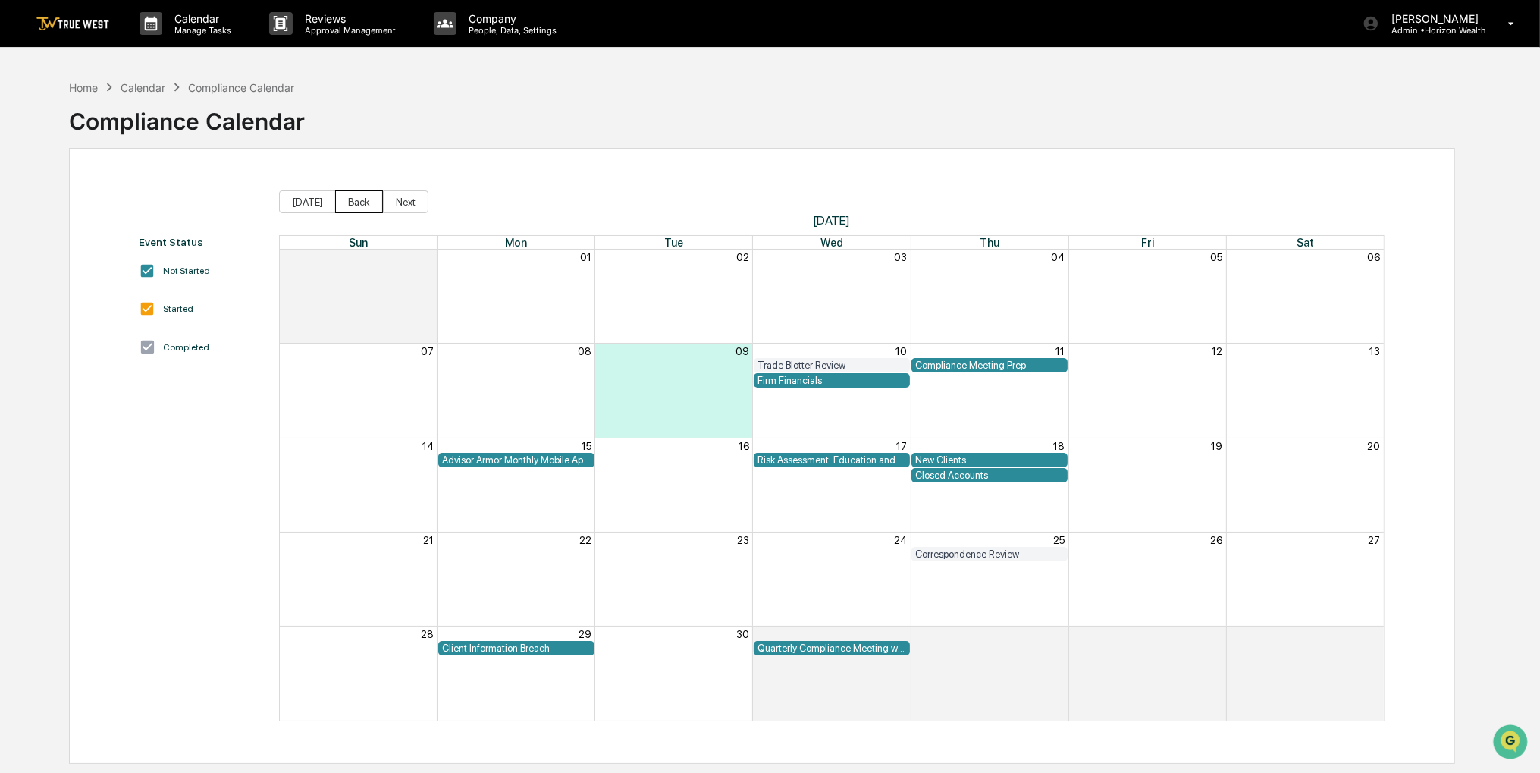
click at [356, 202] on button "Back" at bounding box center [359, 201] width 48 height 23
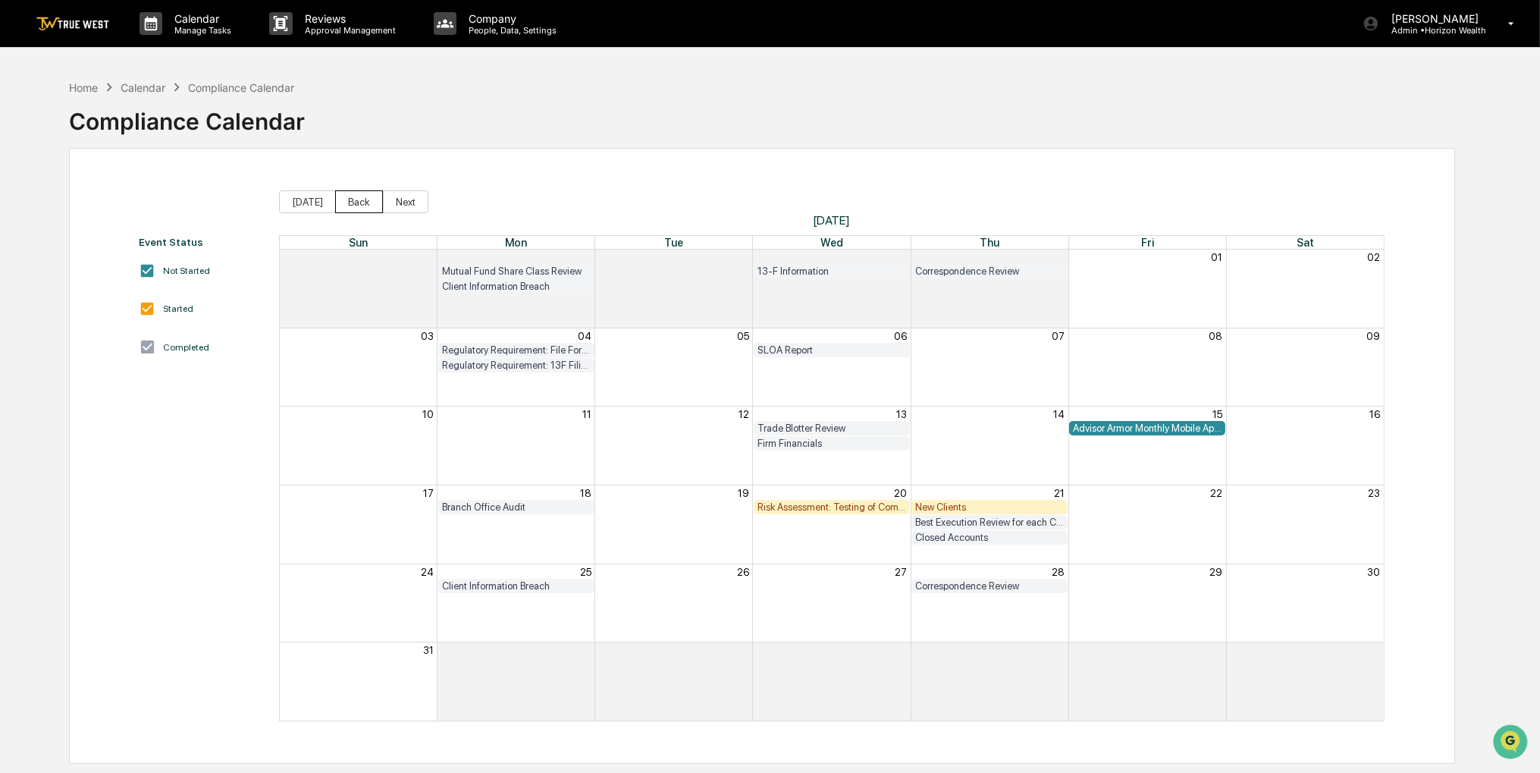
click at [356, 204] on button "Back" at bounding box center [359, 201] width 48 height 23
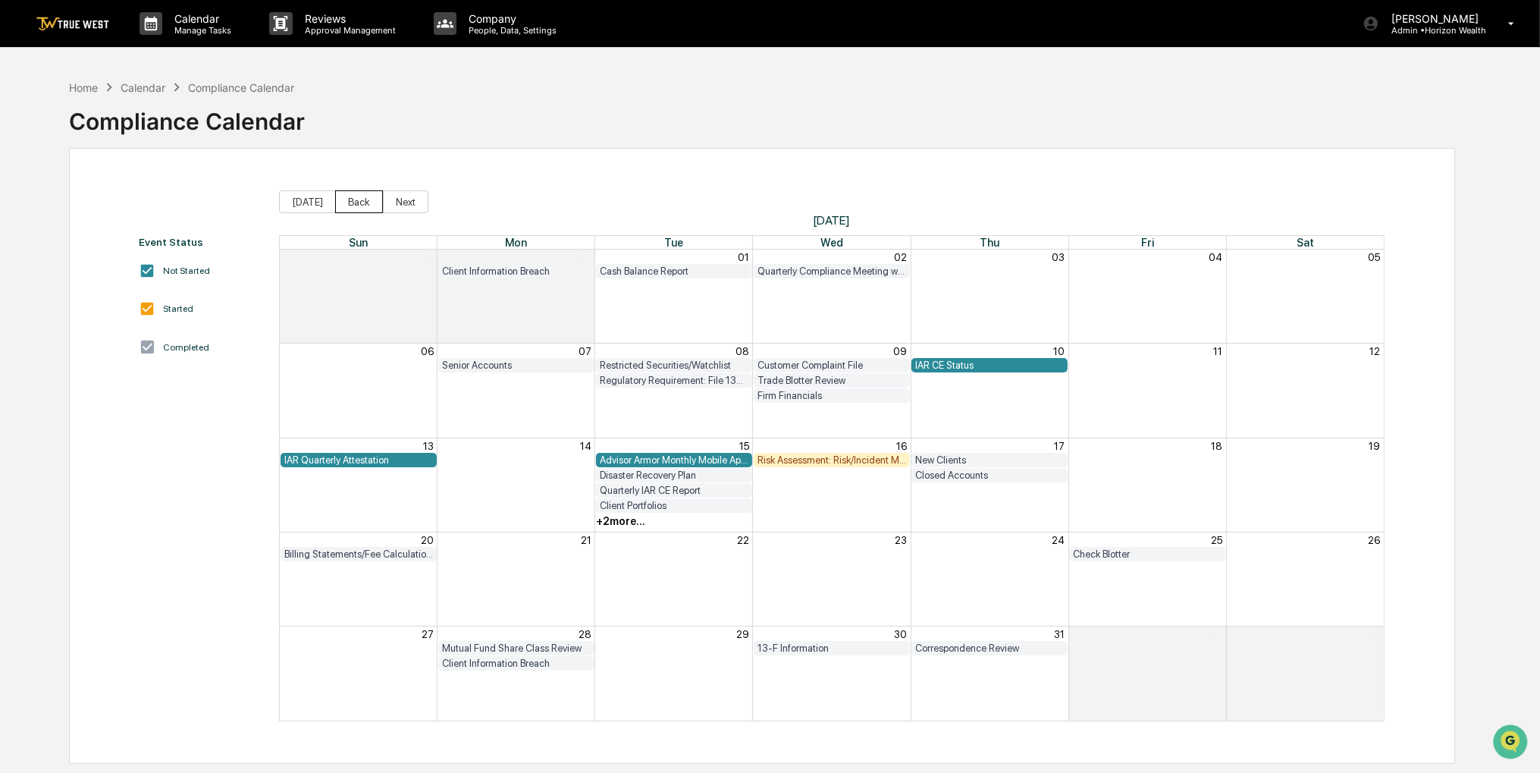
click at [356, 205] on button "Back" at bounding box center [359, 201] width 48 height 23
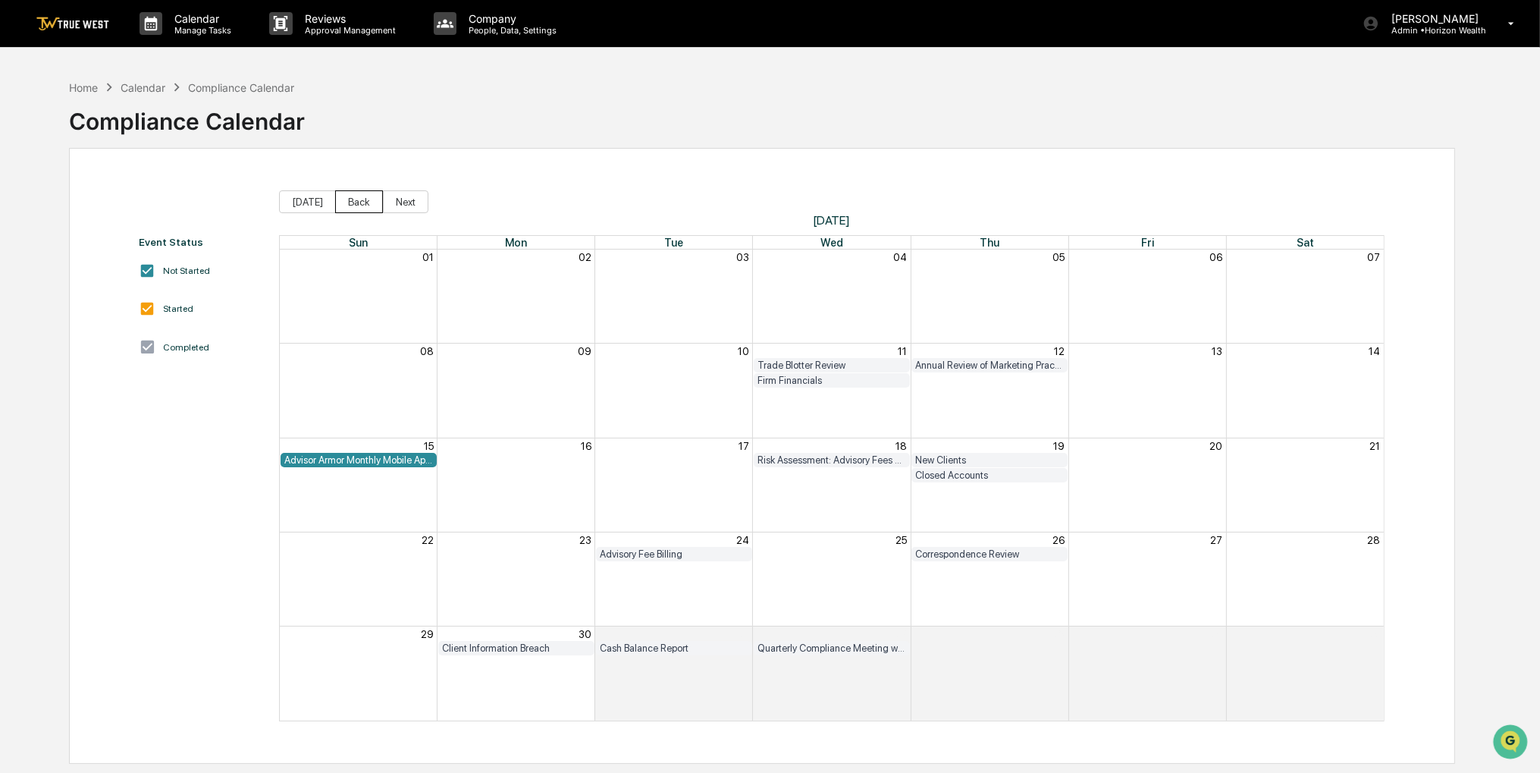
click at [356, 205] on button "Back" at bounding box center [359, 201] width 48 height 23
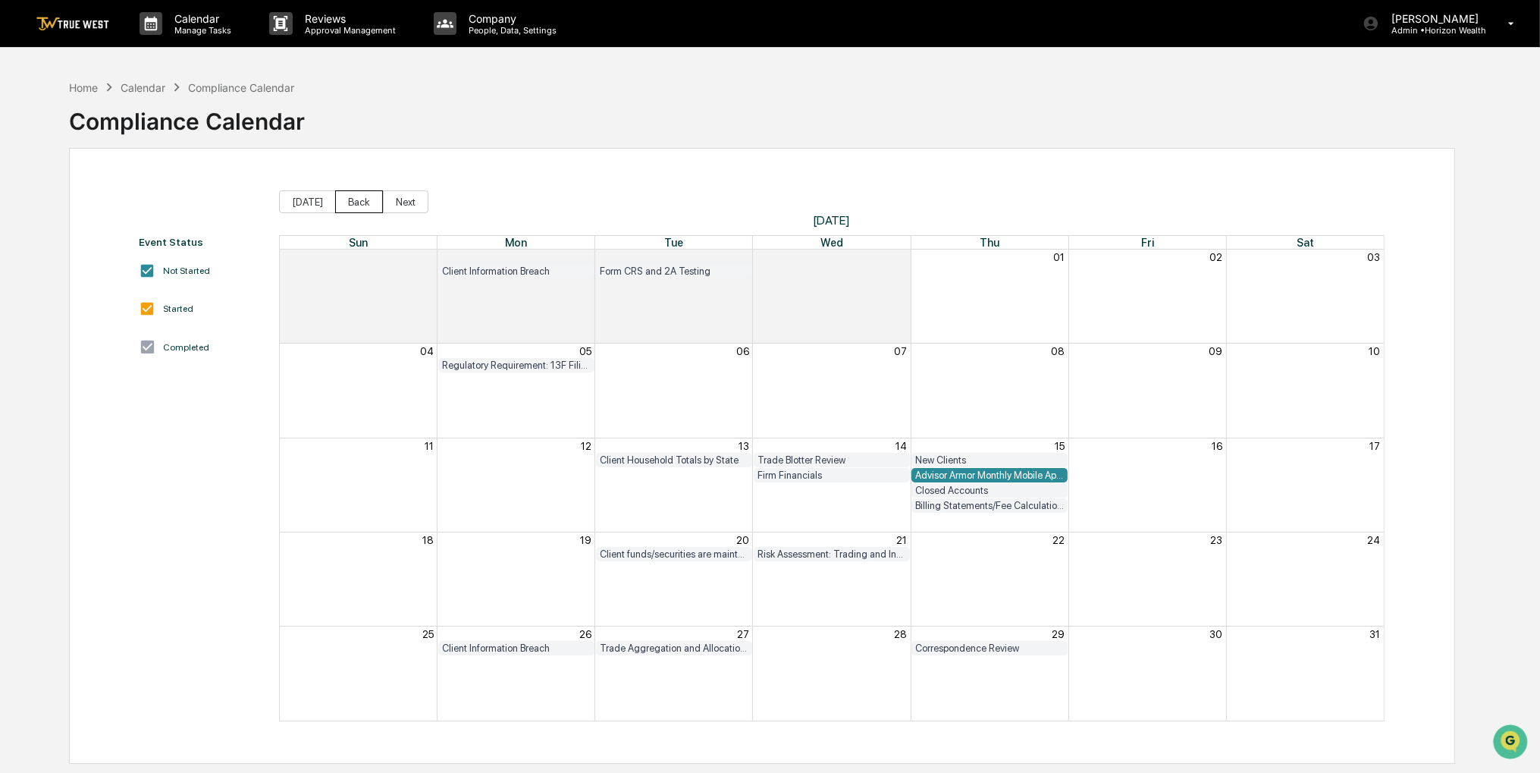
click at [356, 205] on button "Back" at bounding box center [359, 201] width 48 height 23
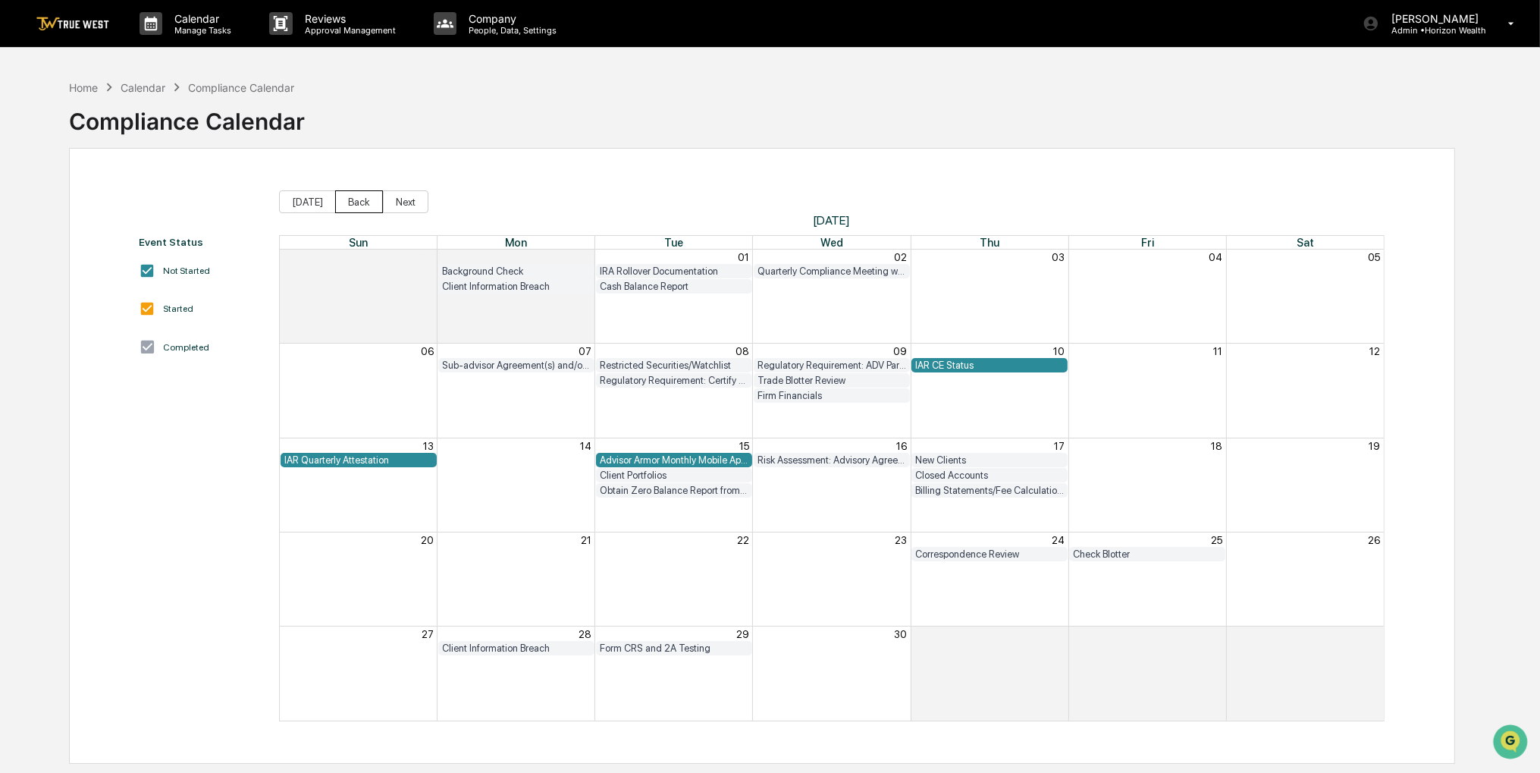
click at [356, 203] on button "Back" at bounding box center [359, 201] width 48 height 23
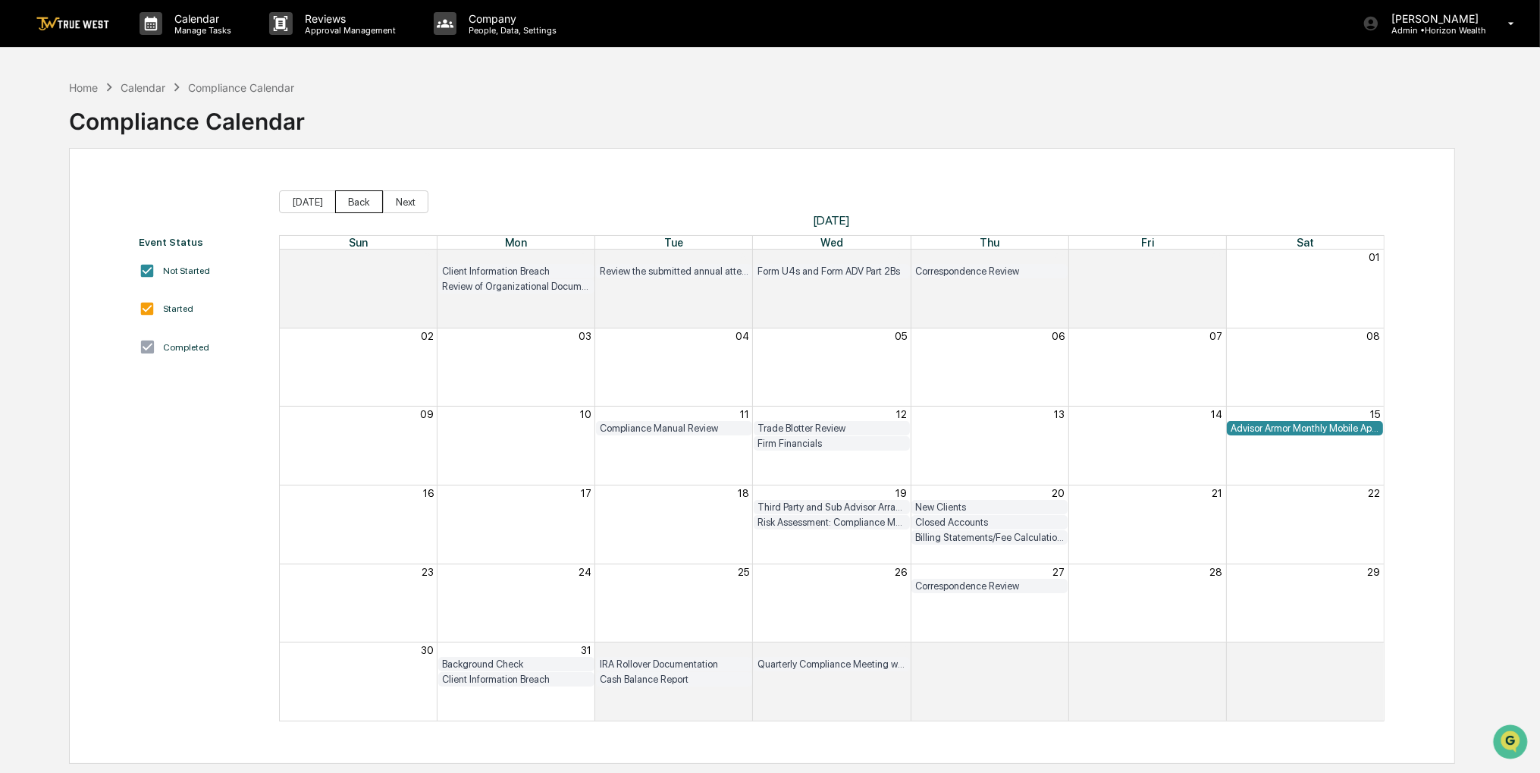
click at [361, 209] on button "Back" at bounding box center [359, 201] width 48 height 23
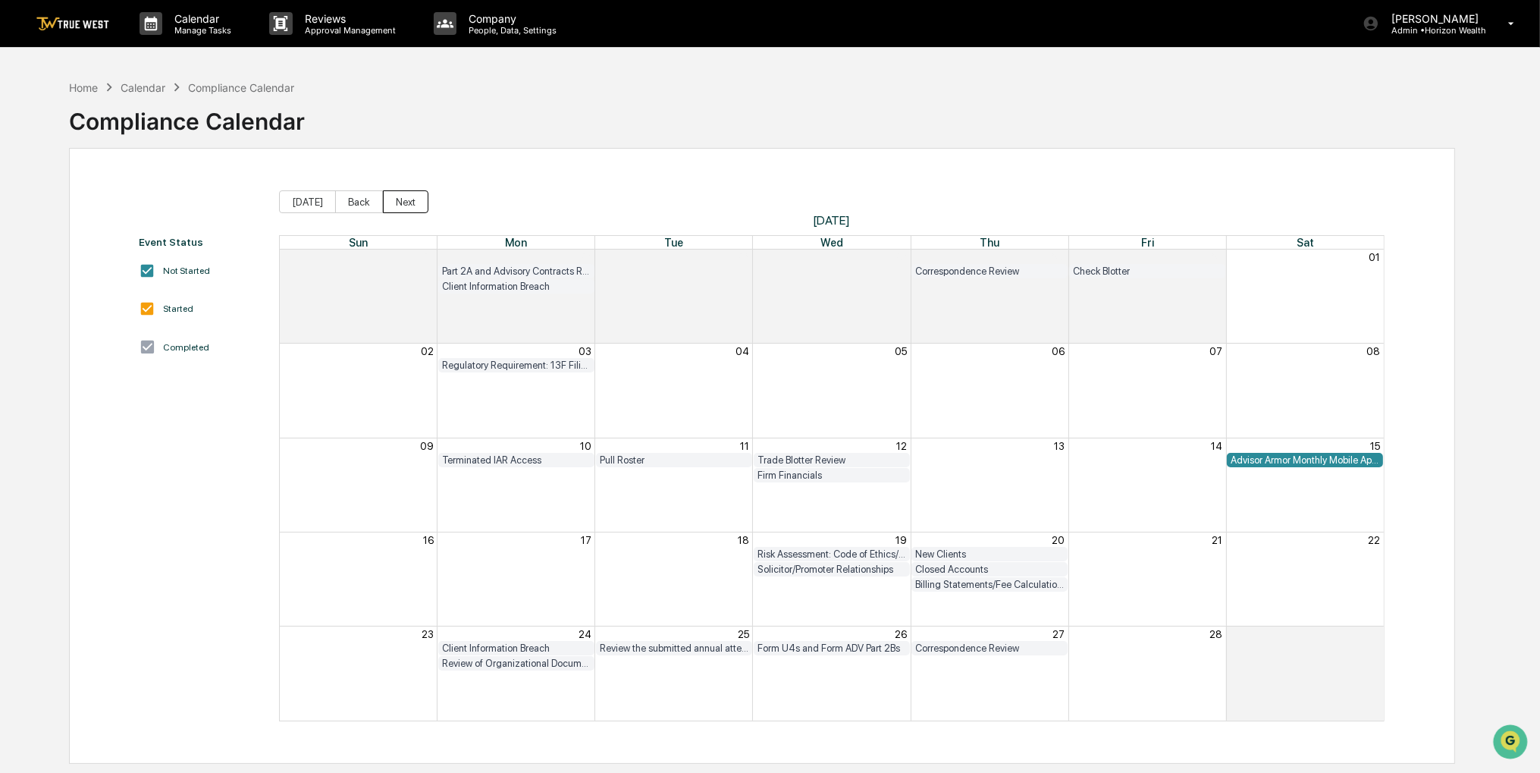
click at [400, 209] on button "Next" at bounding box center [406, 201] width 46 height 23
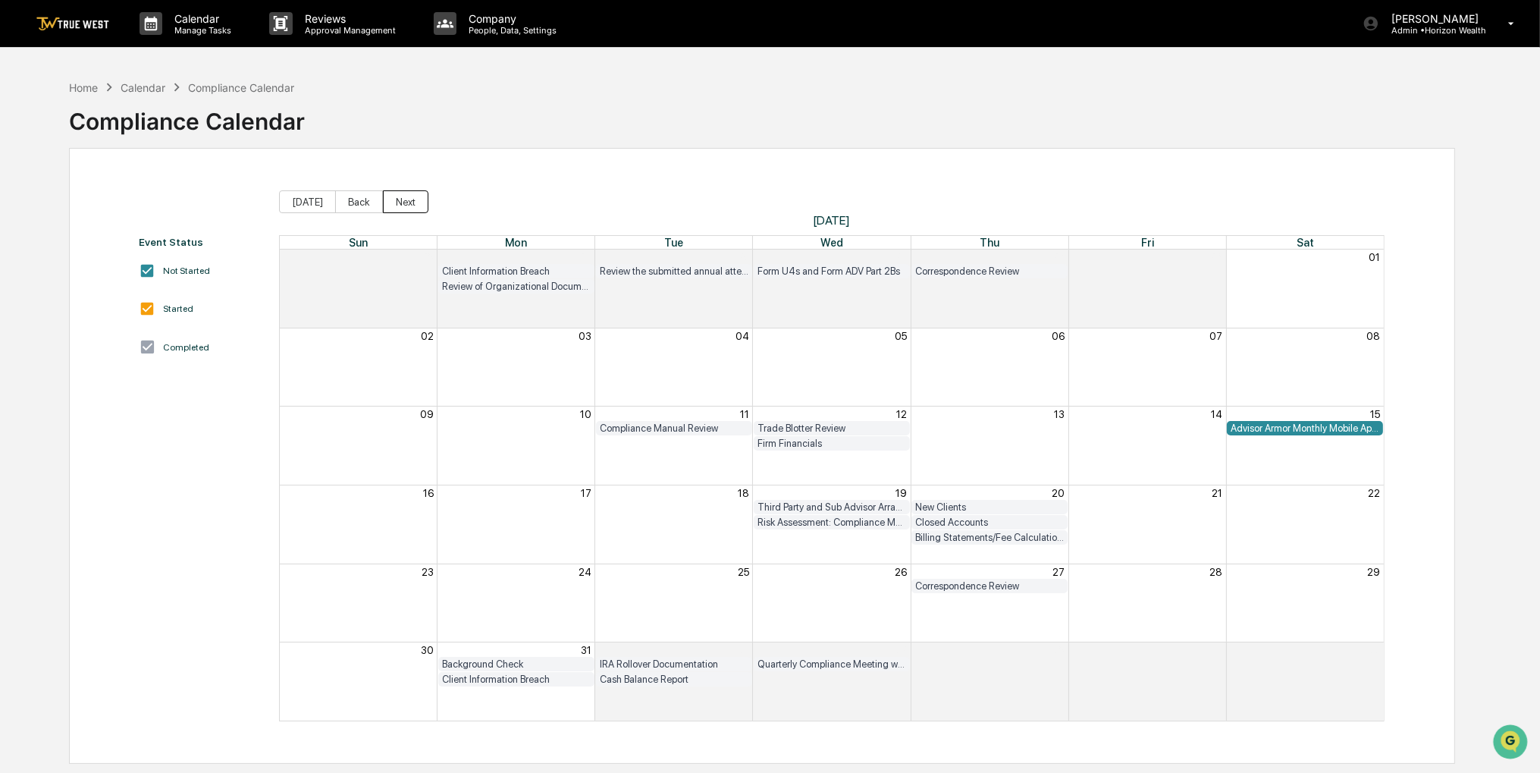
click at [400, 209] on button "Next" at bounding box center [406, 201] width 46 height 23
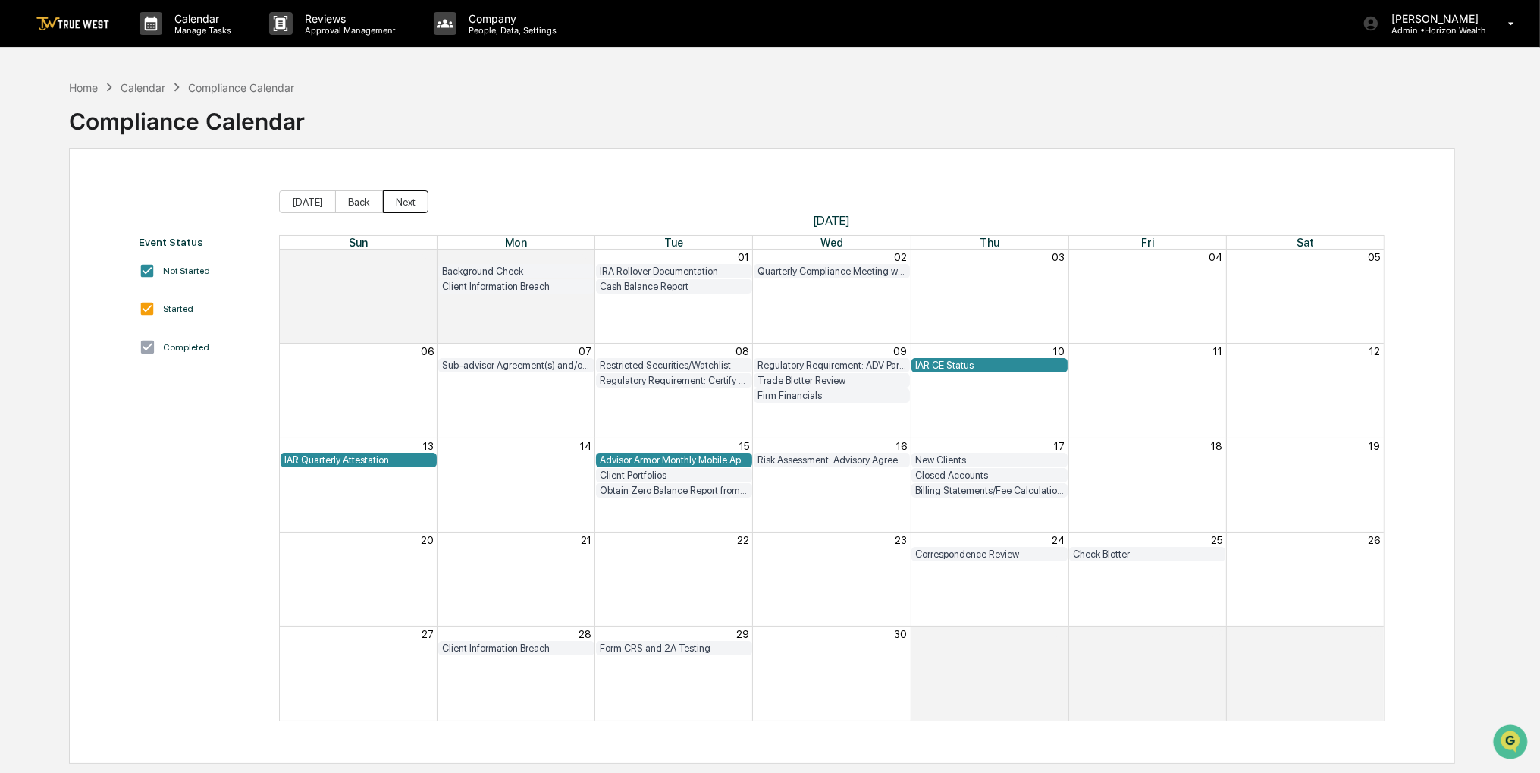
click at [399, 210] on button "Next" at bounding box center [406, 201] width 46 height 23
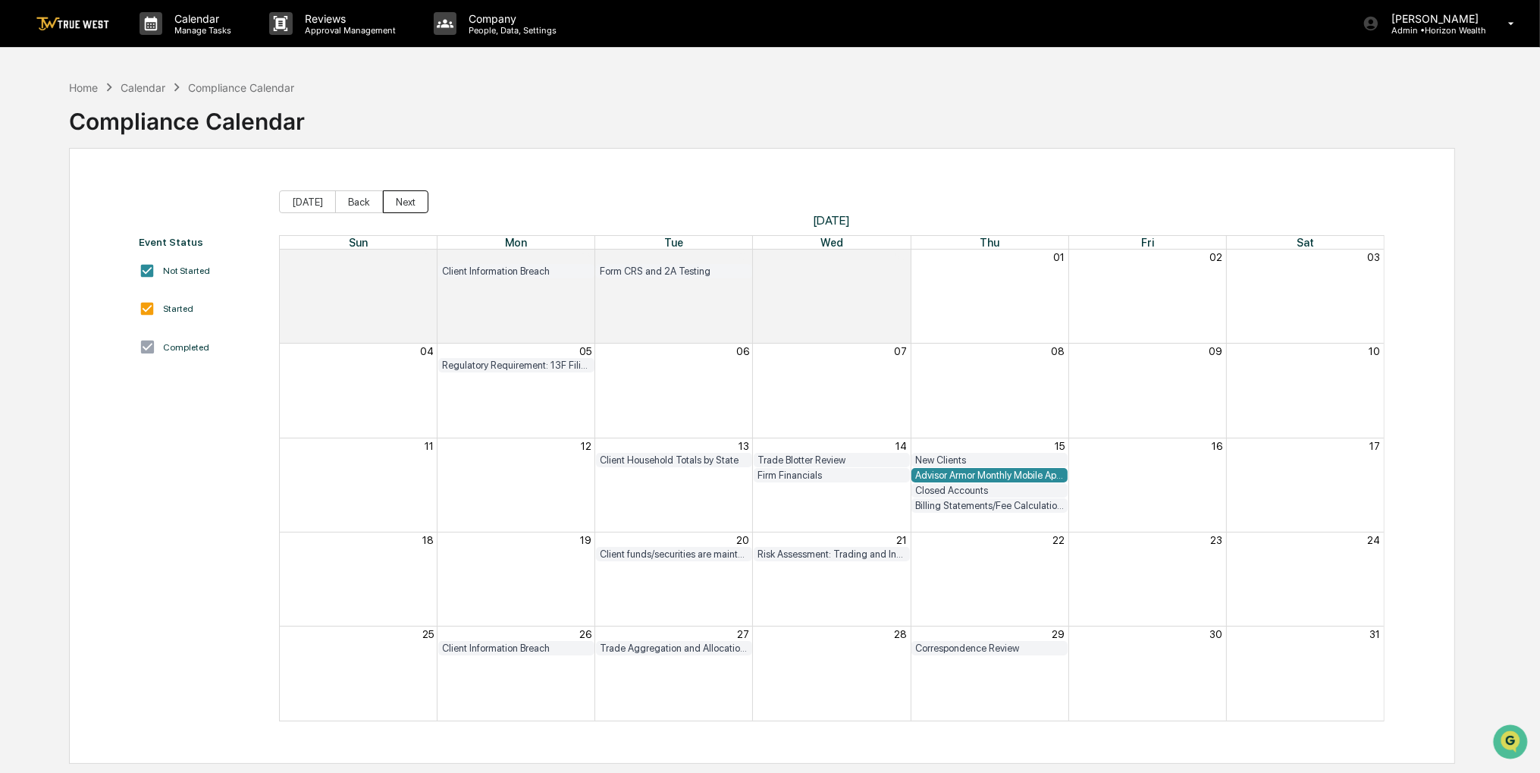
click at [398, 211] on button "Next" at bounding box center [406, 201] width 46 height 23
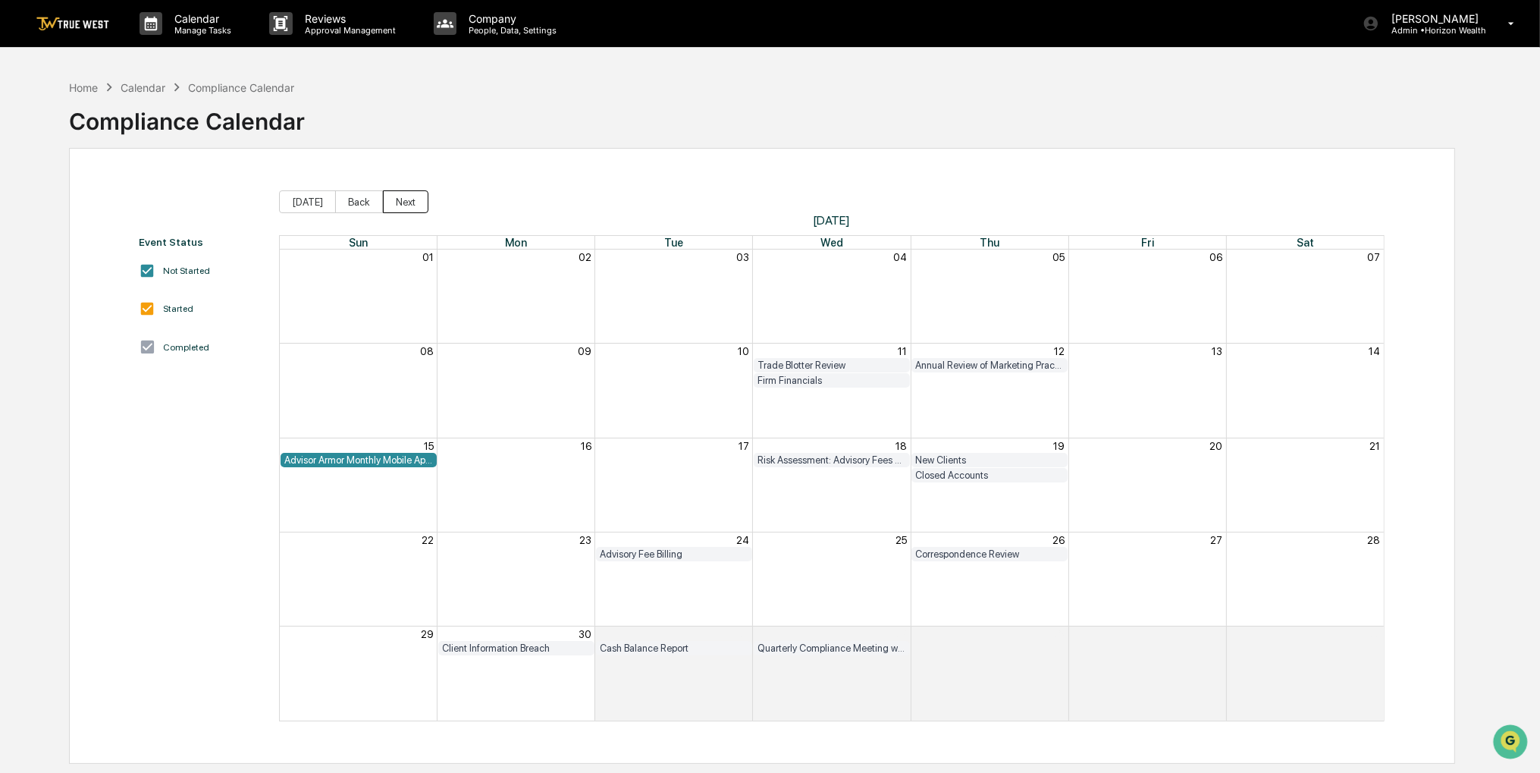
click at [398, 213] on span "[DATE]" at bounding box center [832, 220] width 1107 height 14
click at [400, 208] on button "Next" at bounding box center [406, 201] width 46 height 23
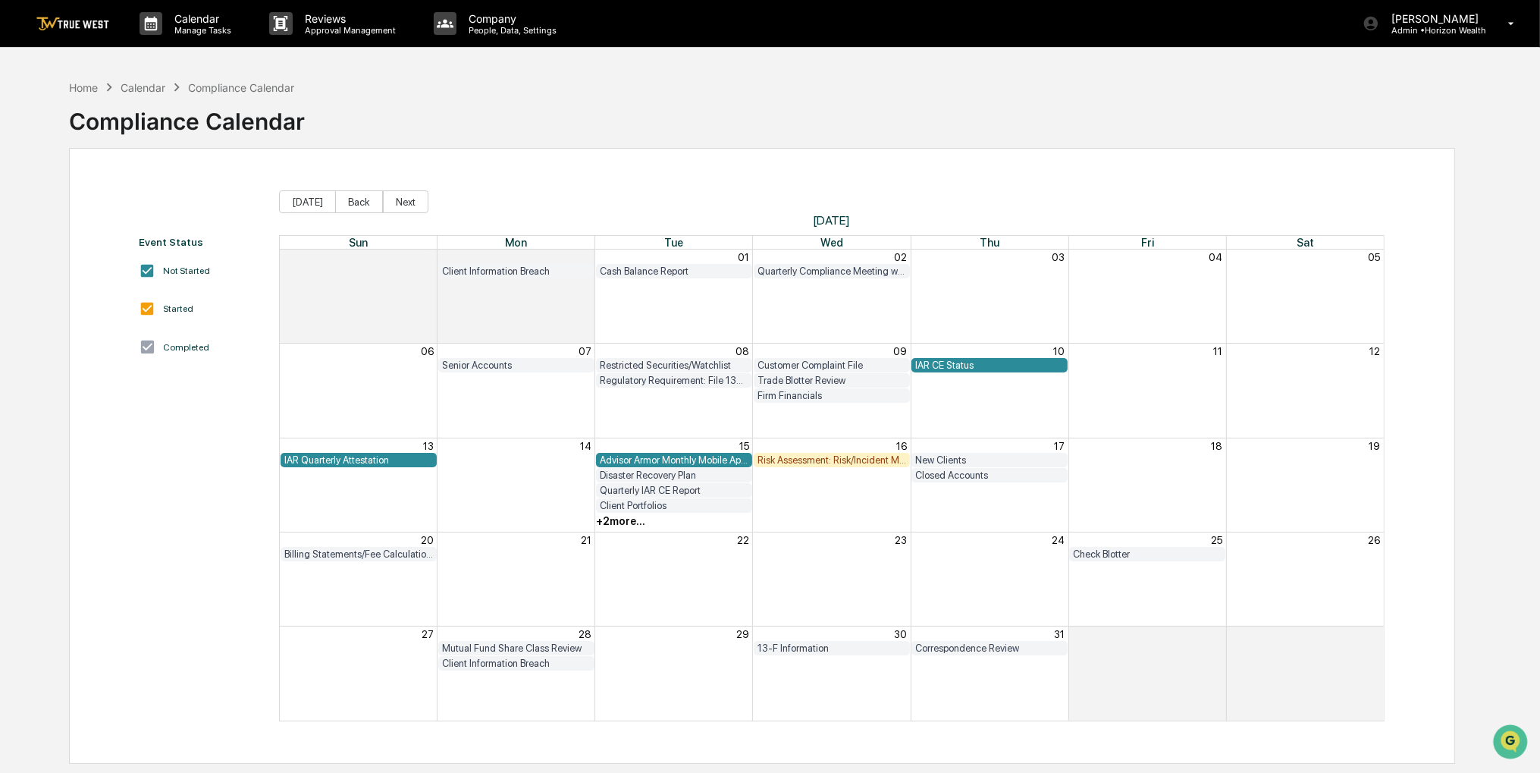
click at [615, 516] on div "+ 2 more..." at bounding box center [620, 521] width 49 height 12
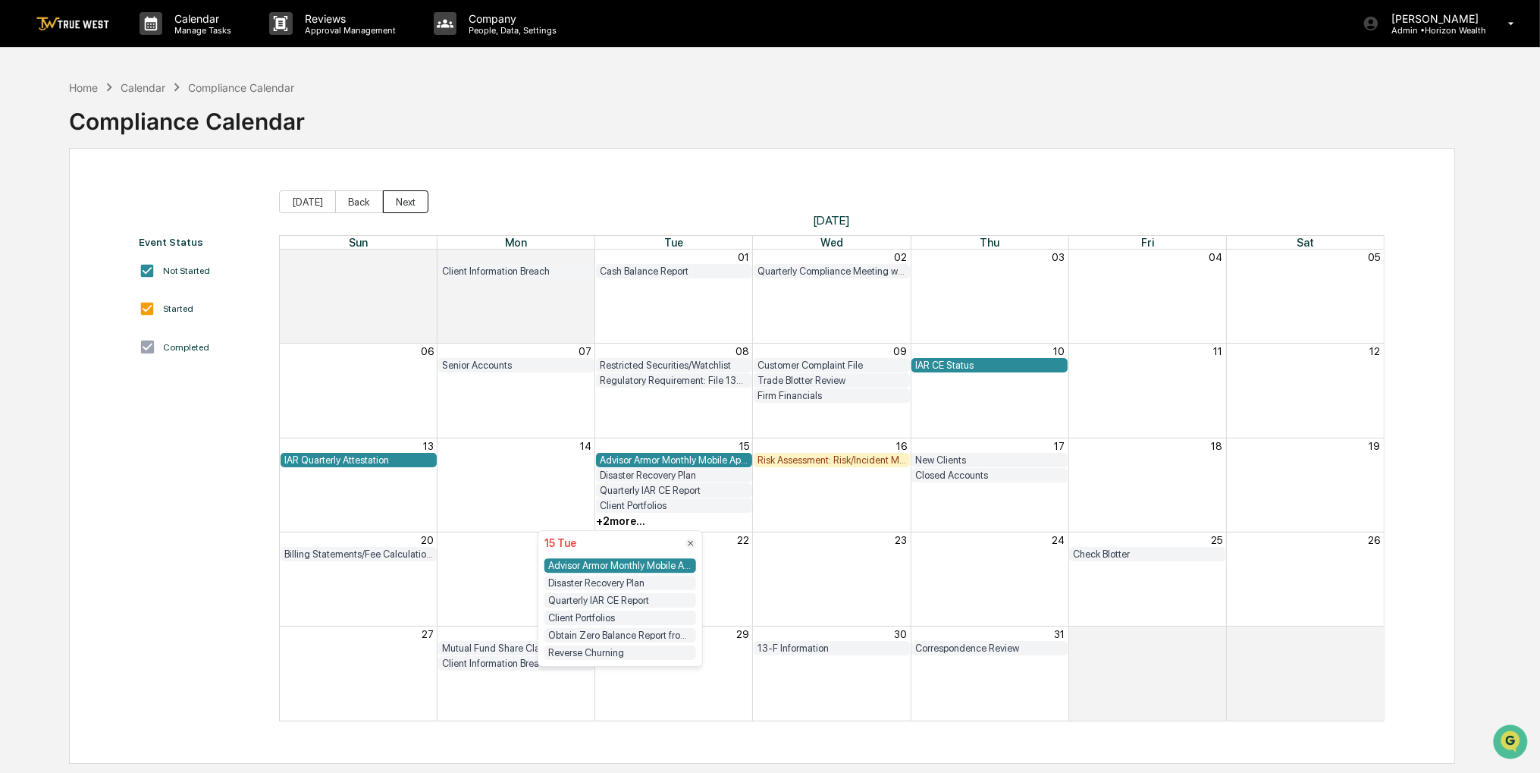
click at [407, 200] on button "Next" at bounding box center [406, 201] width 46 height 23
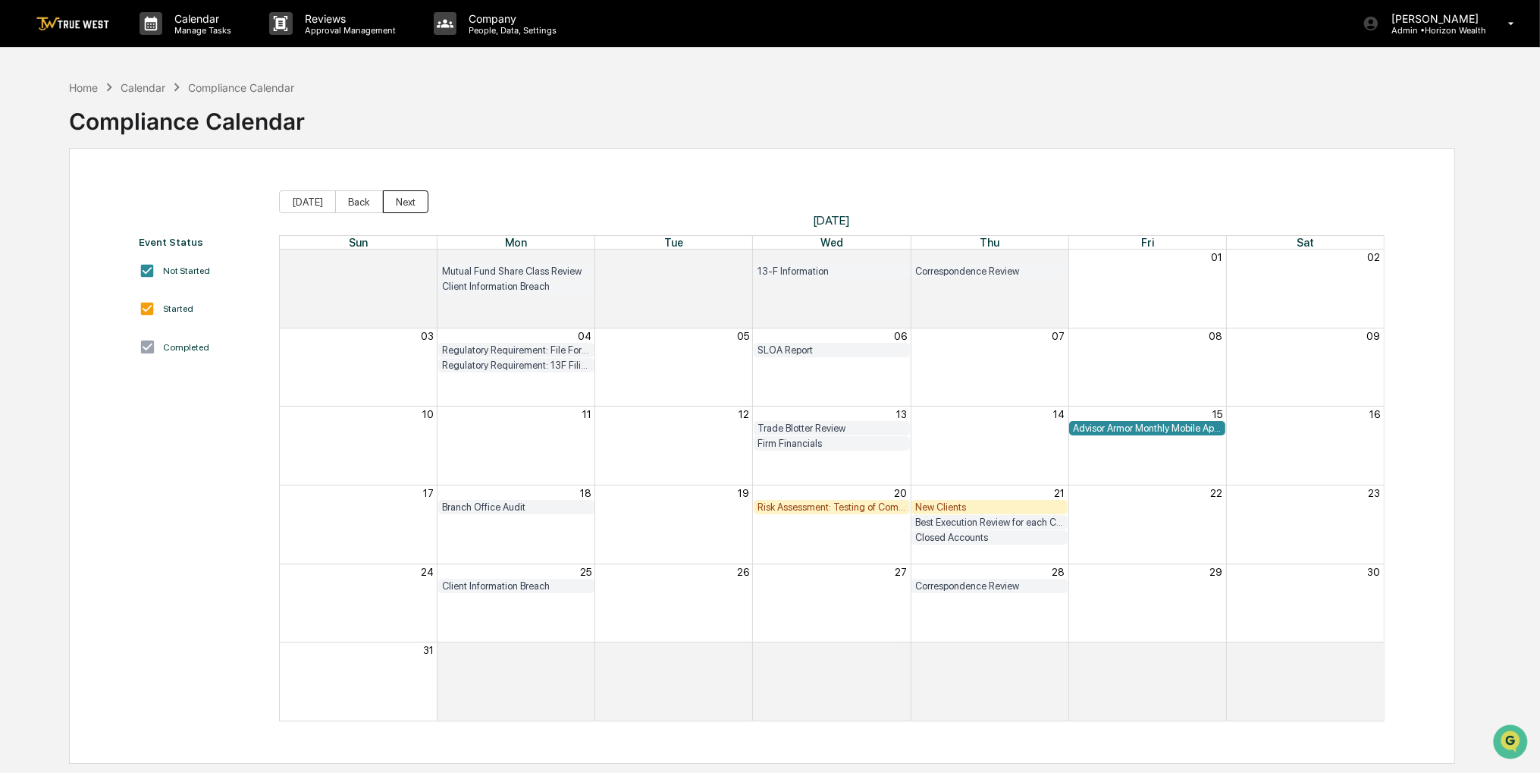
click at [407, 200] on button "Next" at bounding box center [406, 201] width 46 height 23
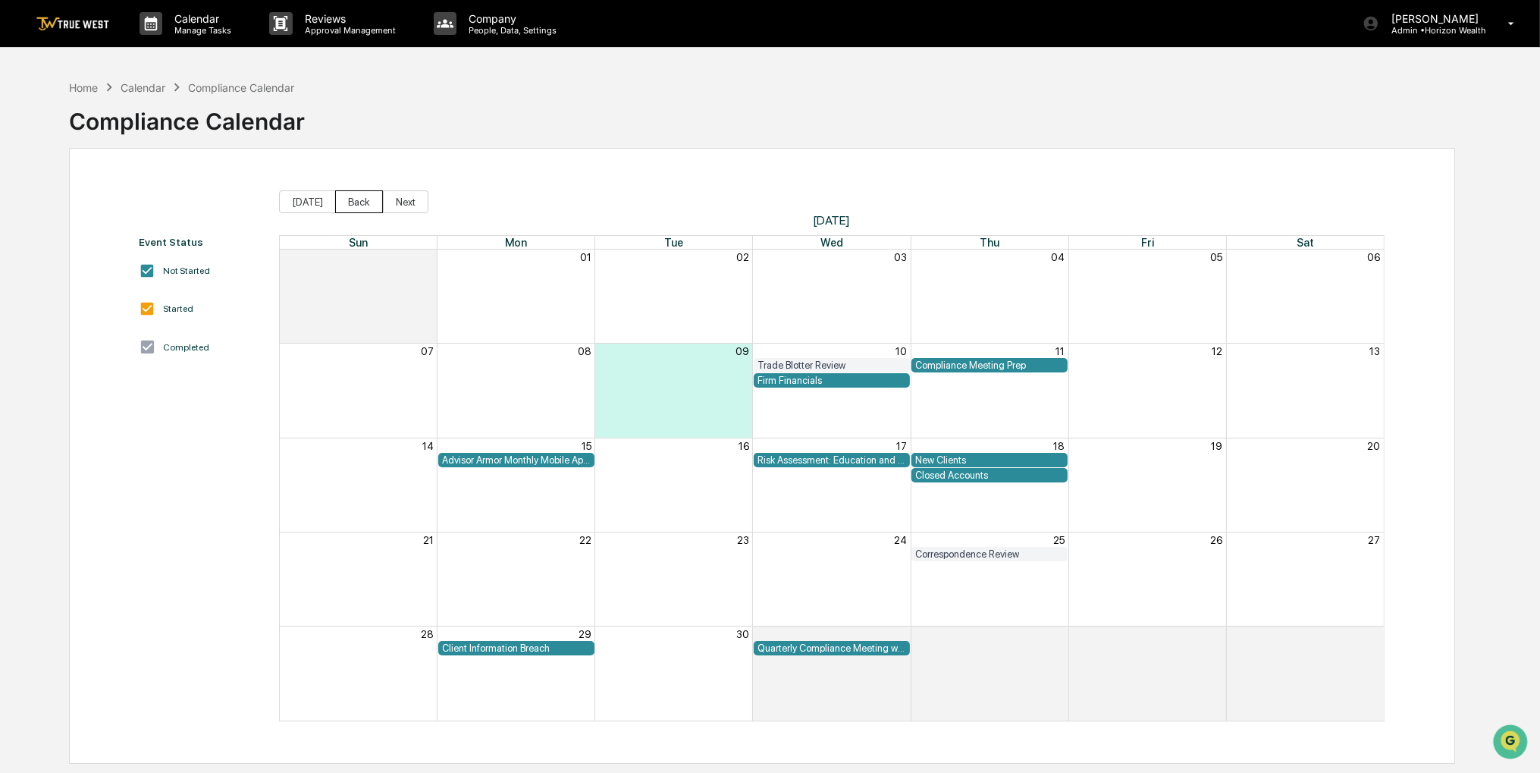
click at [364, 200] on button "Back" at bounding box center [359, 201] width 48 height 23
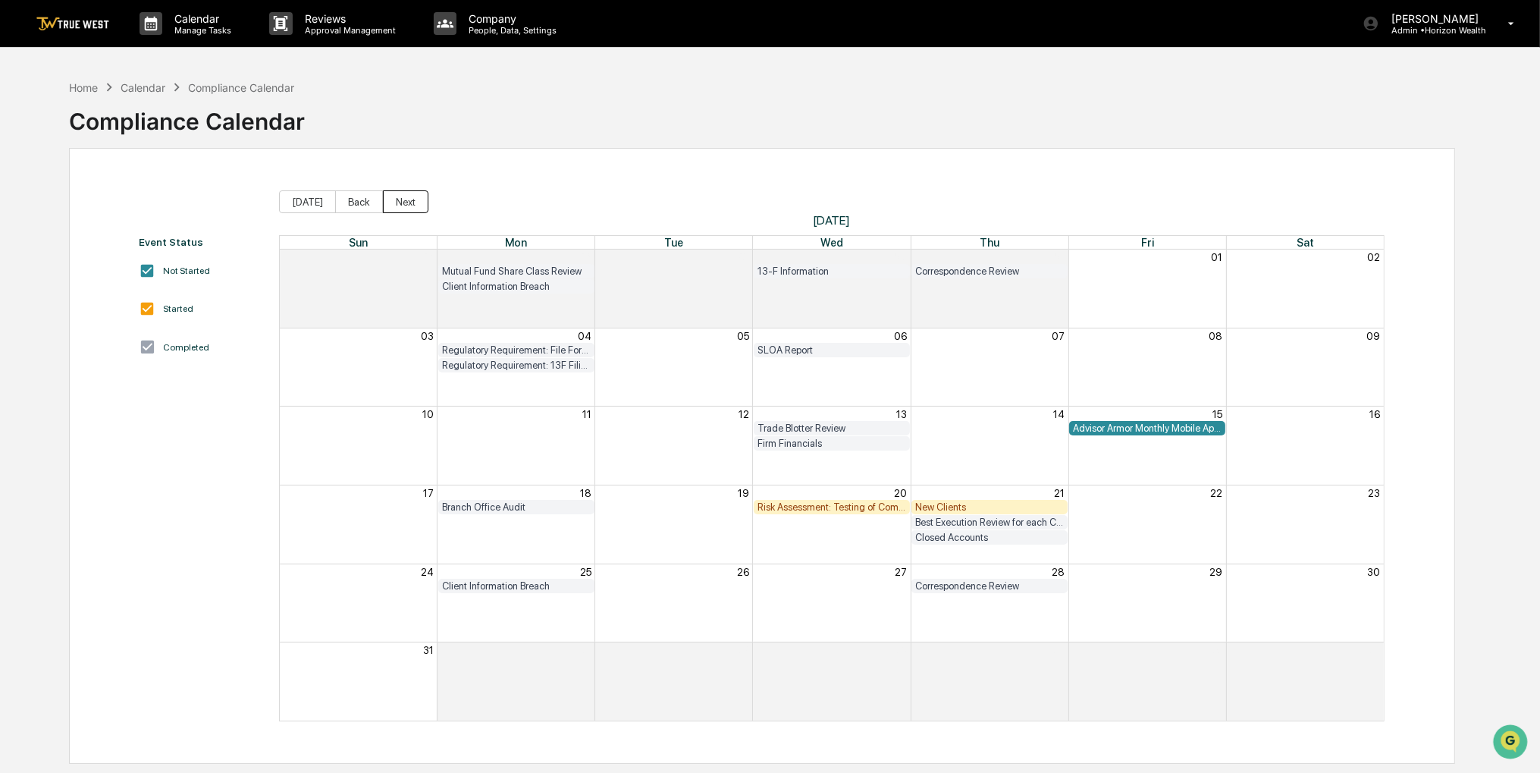
click at [383, 203] on button "Next" at bounding box center [406, 201] width 46 height 23
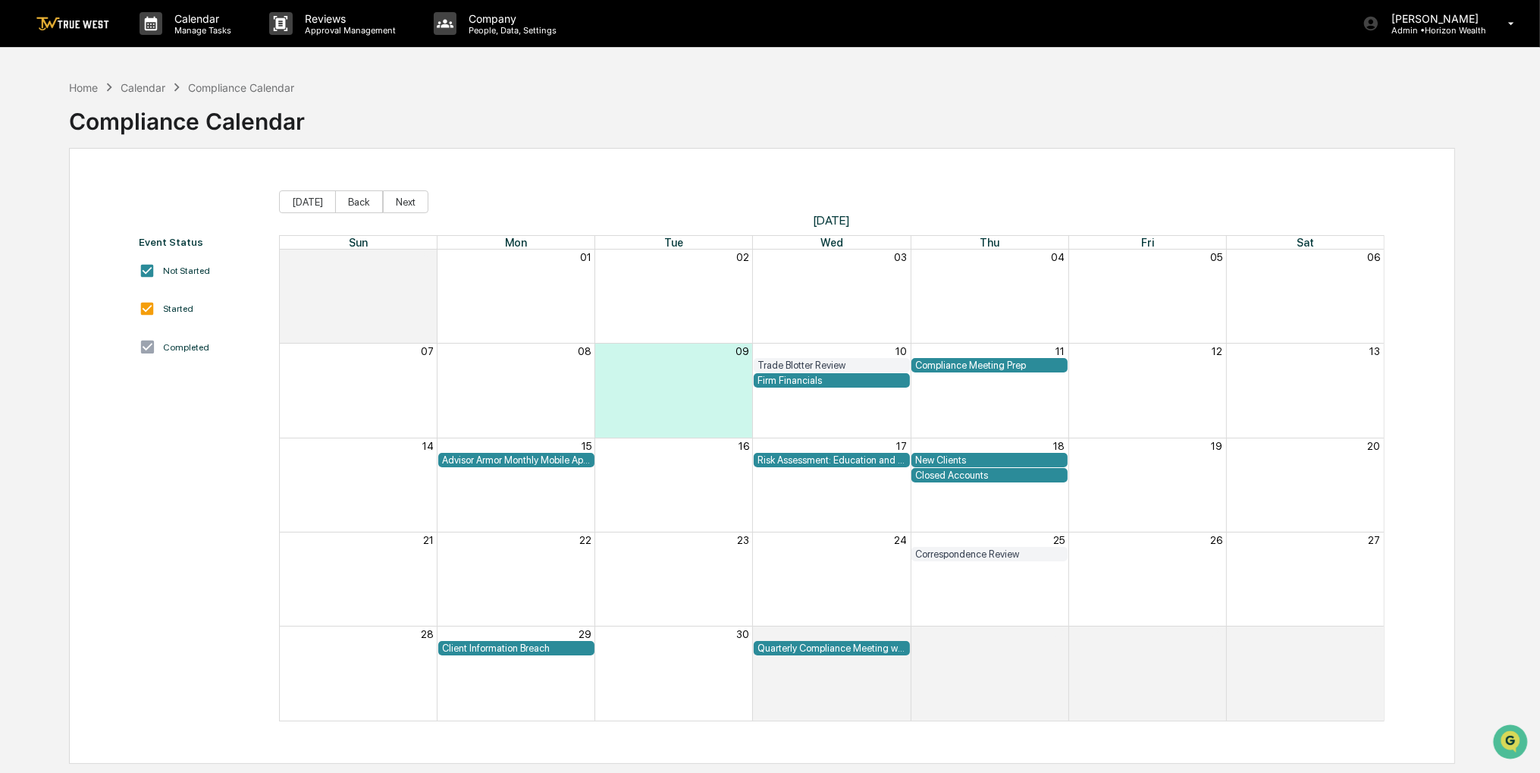
click at [1308, 83] on div "Home Calendar Compliance Calendar Compliance Calendar" at bounding box center [762, 110] width 1386 height 76
click at [737, 133] on div "Home Calendar Compliance Calendar Compliance Calendar" at bounding box center [762, 110] width 1386 height 76
click at [93, 89] on div "Home" at bounding box center [83, 87] width 29 height 13
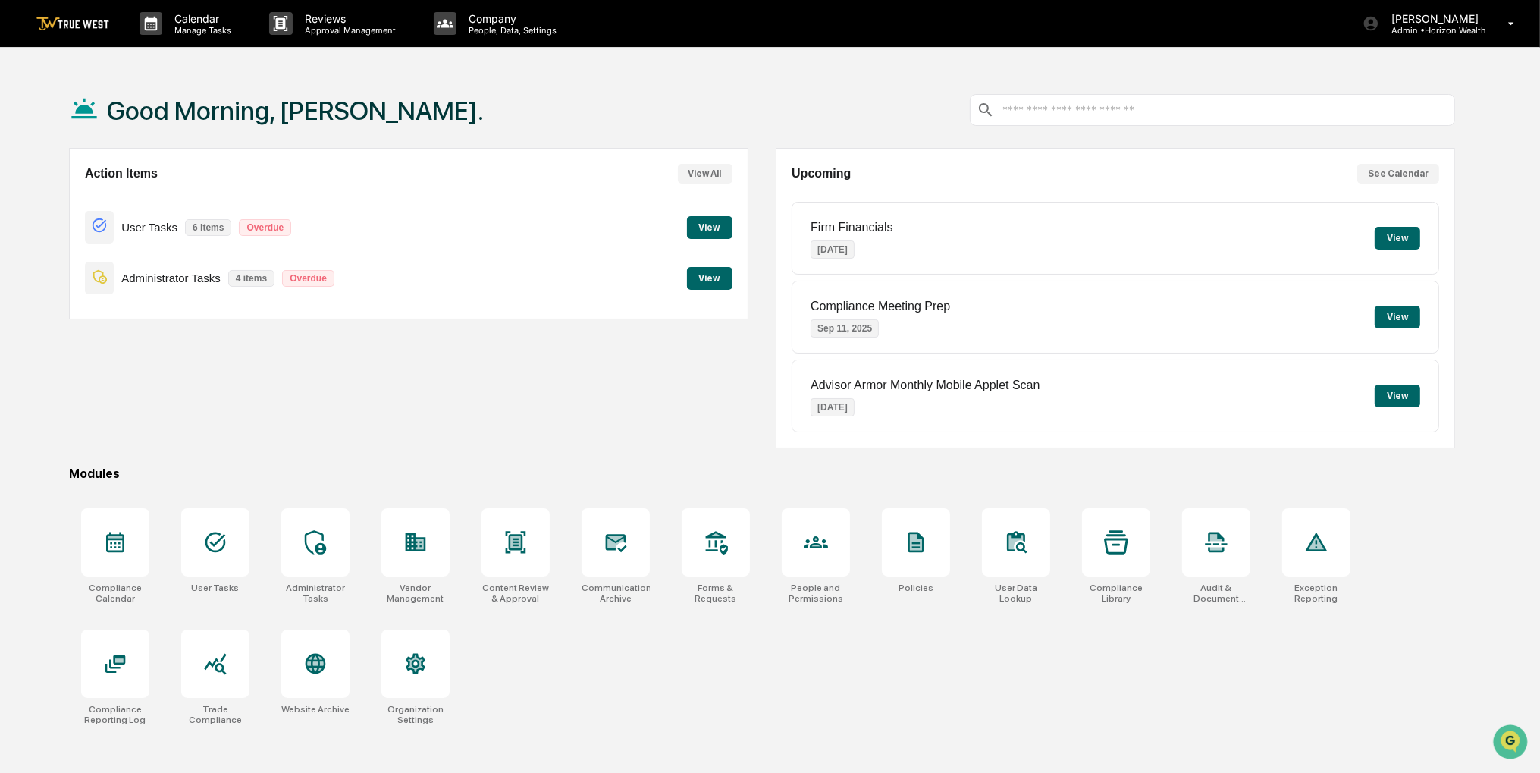
drag, startPoint x: 777, startPoint y: 99, endPoint x: 756, endPoint y: 111, distance: 23.8
click at [756, 111] on div "Good Morning, [PERSON_NAME]." at bounding box center [762, 110] width 1386 height 76
click at [178, 30] on p "Manage Tasks" at bounding box center [200, 30] width 77 height 11
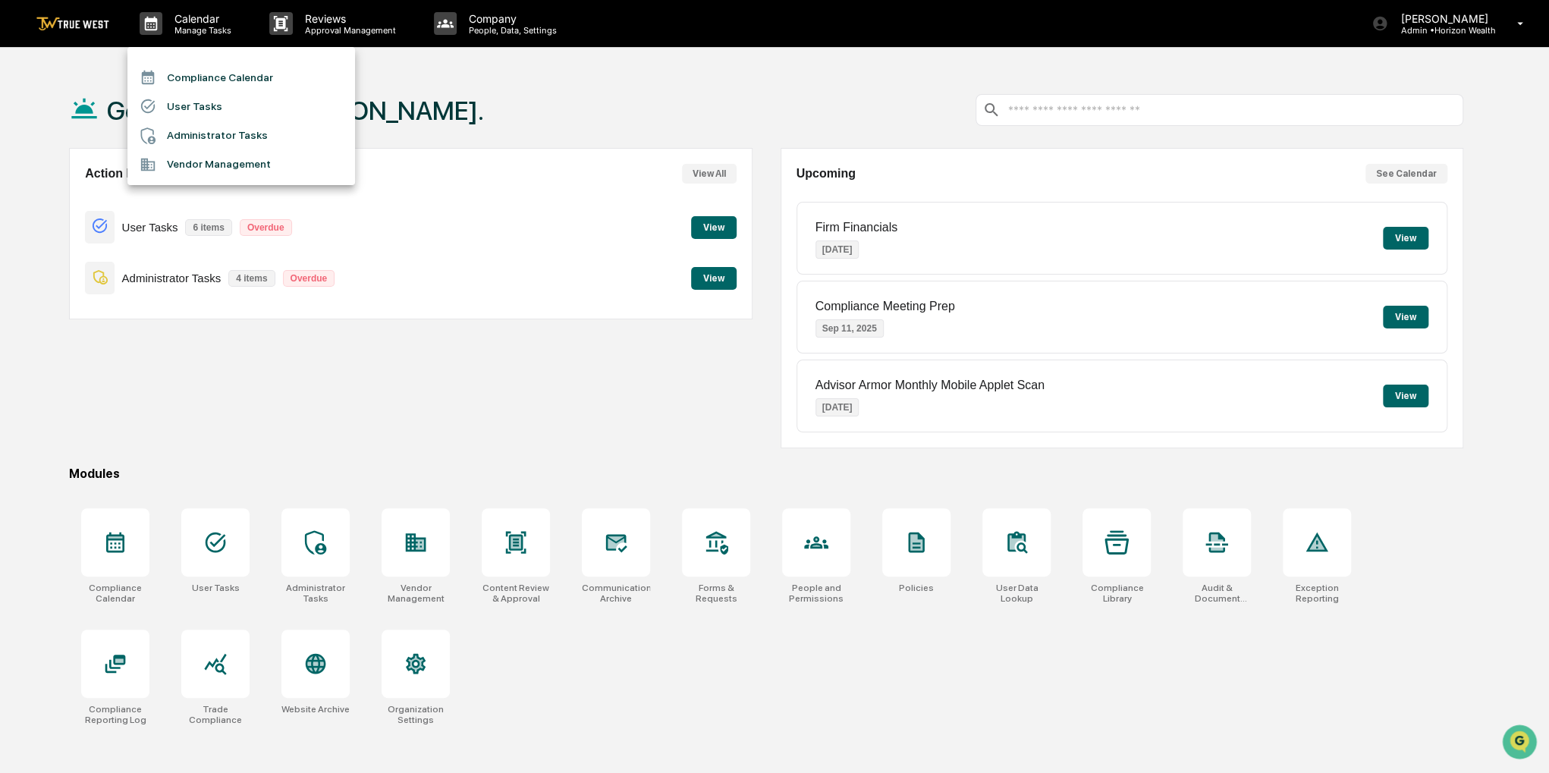
click at [191, 71] on li "Compliance Calendar" at bounding box center [241, 77] width 228 height 29
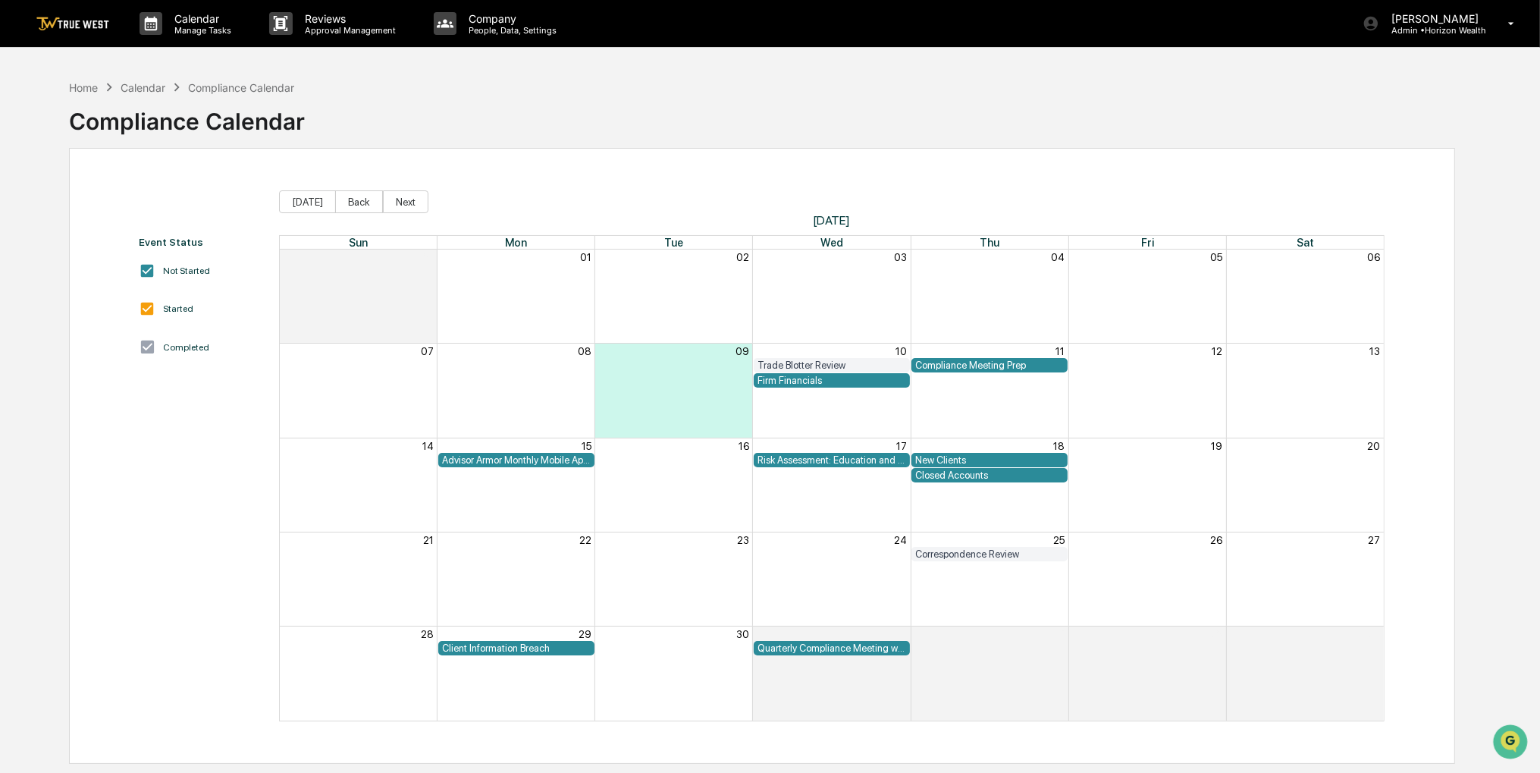
click at [61, 348] on div "Home Calendar Compliance Calendar Compliance Calendar Event Status Not Started …" at bounding box center [762, 458] width 1432 height 773
click at [1523, 27] on icon at bounding box center [1512, 24] width 27 height 14
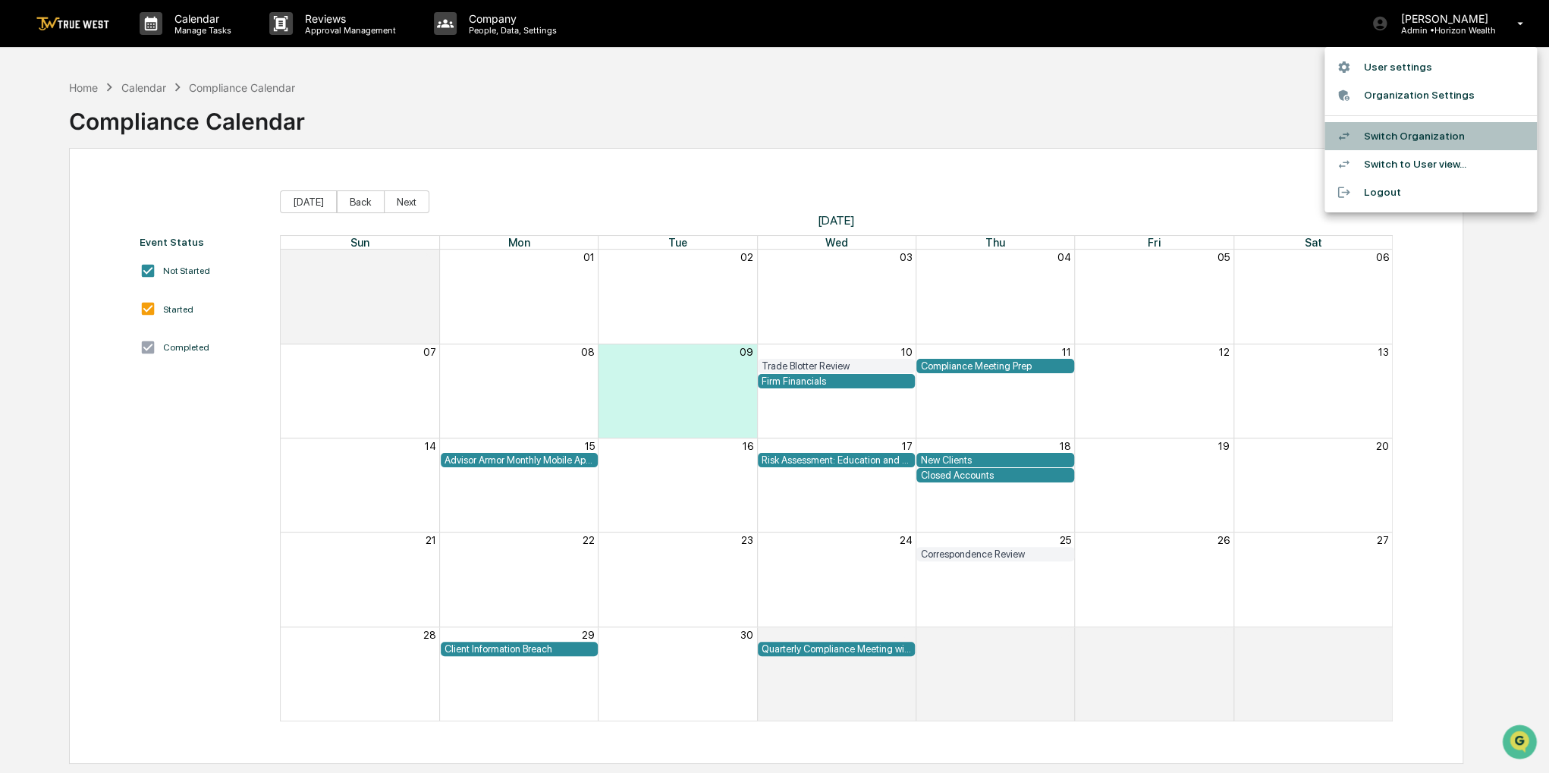
click at [1427, 142] on li "Switch Organization" at bounding box center [1430, 136] width 212 height 28
